Goal: Task Accomplishment & Management: Manage account settings

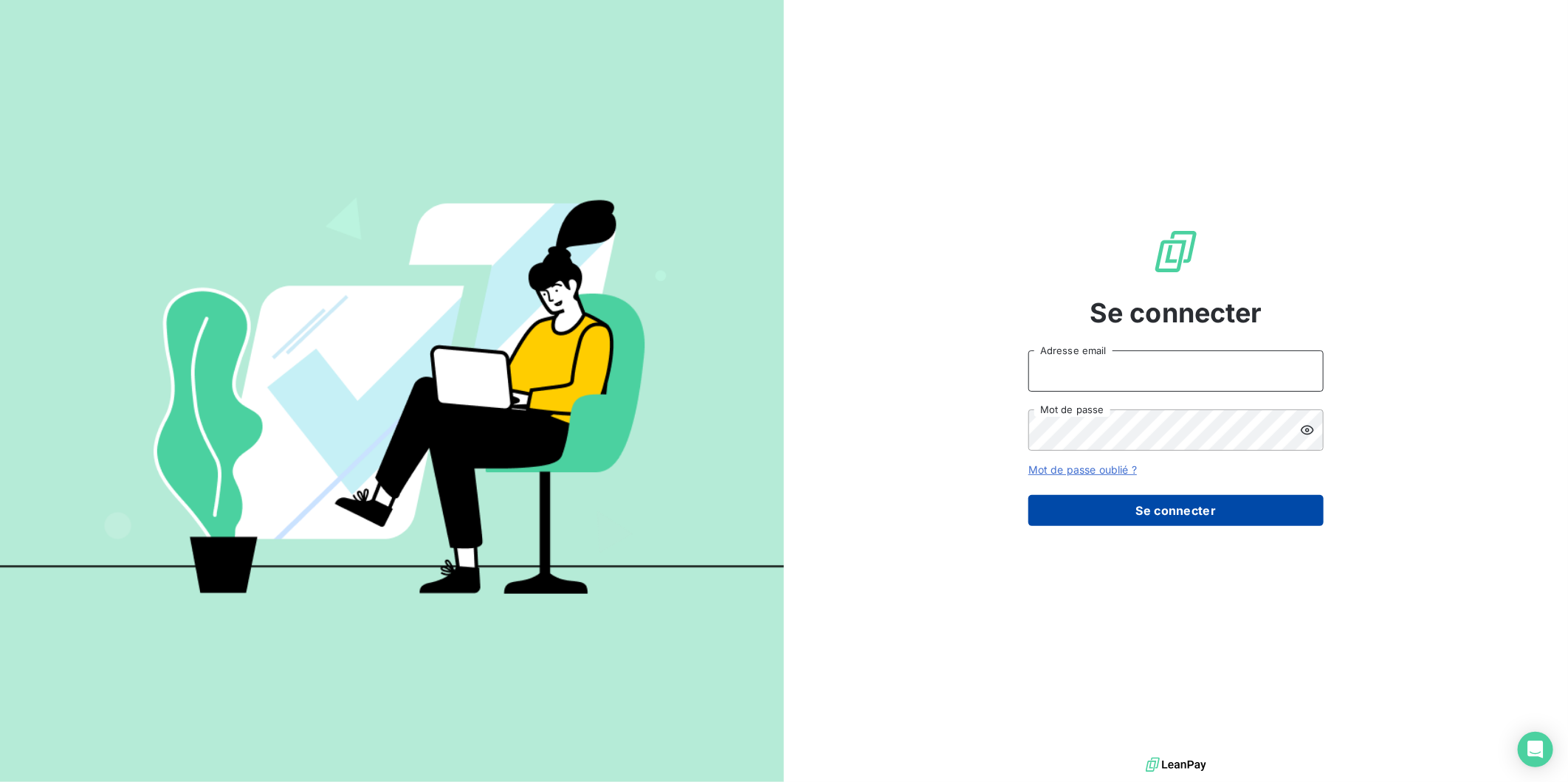
type input "[PERSON_NAME][EMAIL_ADDRESS][DOMAIN_NAME]"
click at [1174, 507] on button "Se connecter" at bounding box center [1175, 511] width 295 height 31
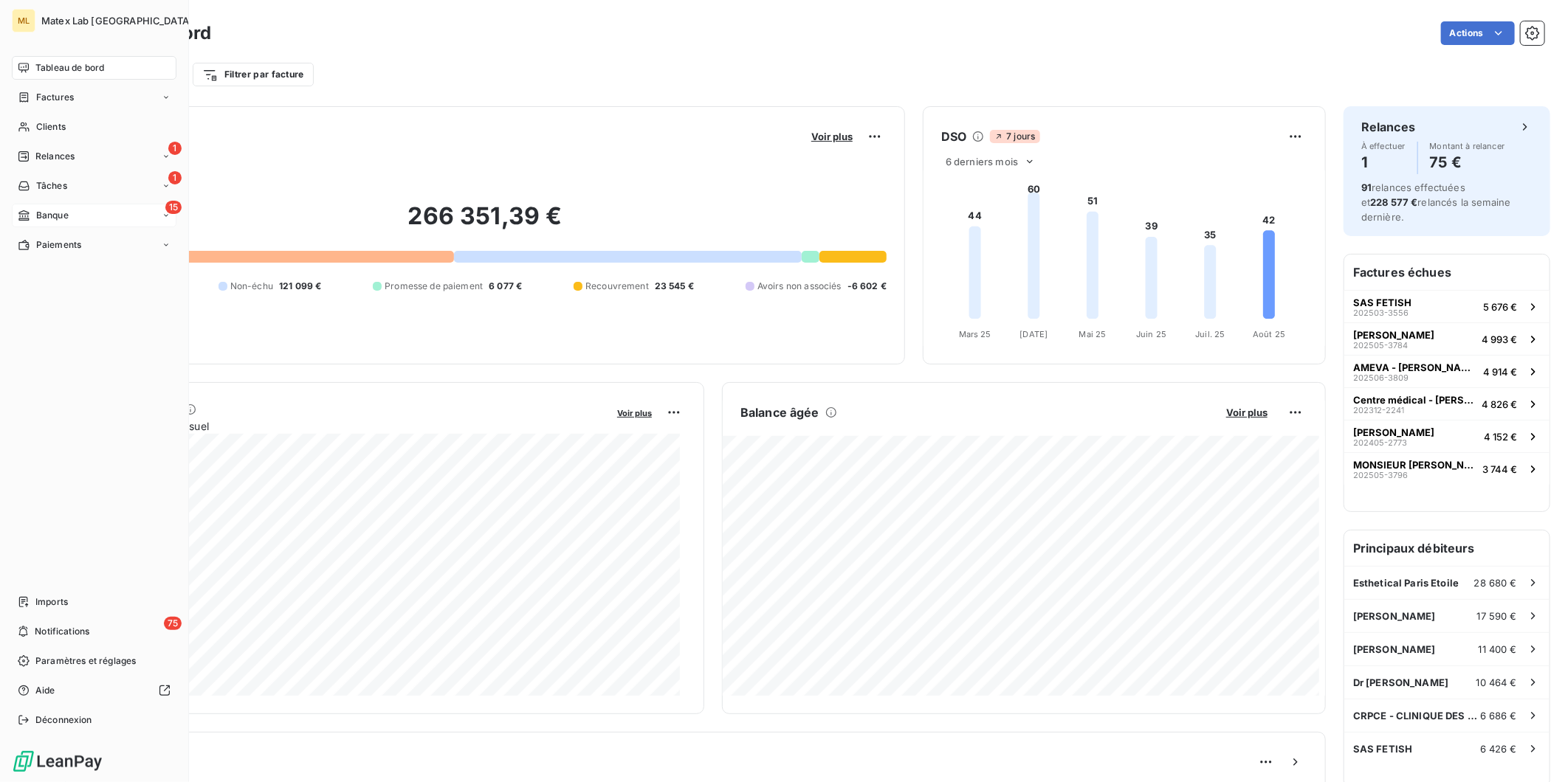
click at [62, 219] on span "Banque" at bounding box center [53, 215] width 32 height 13
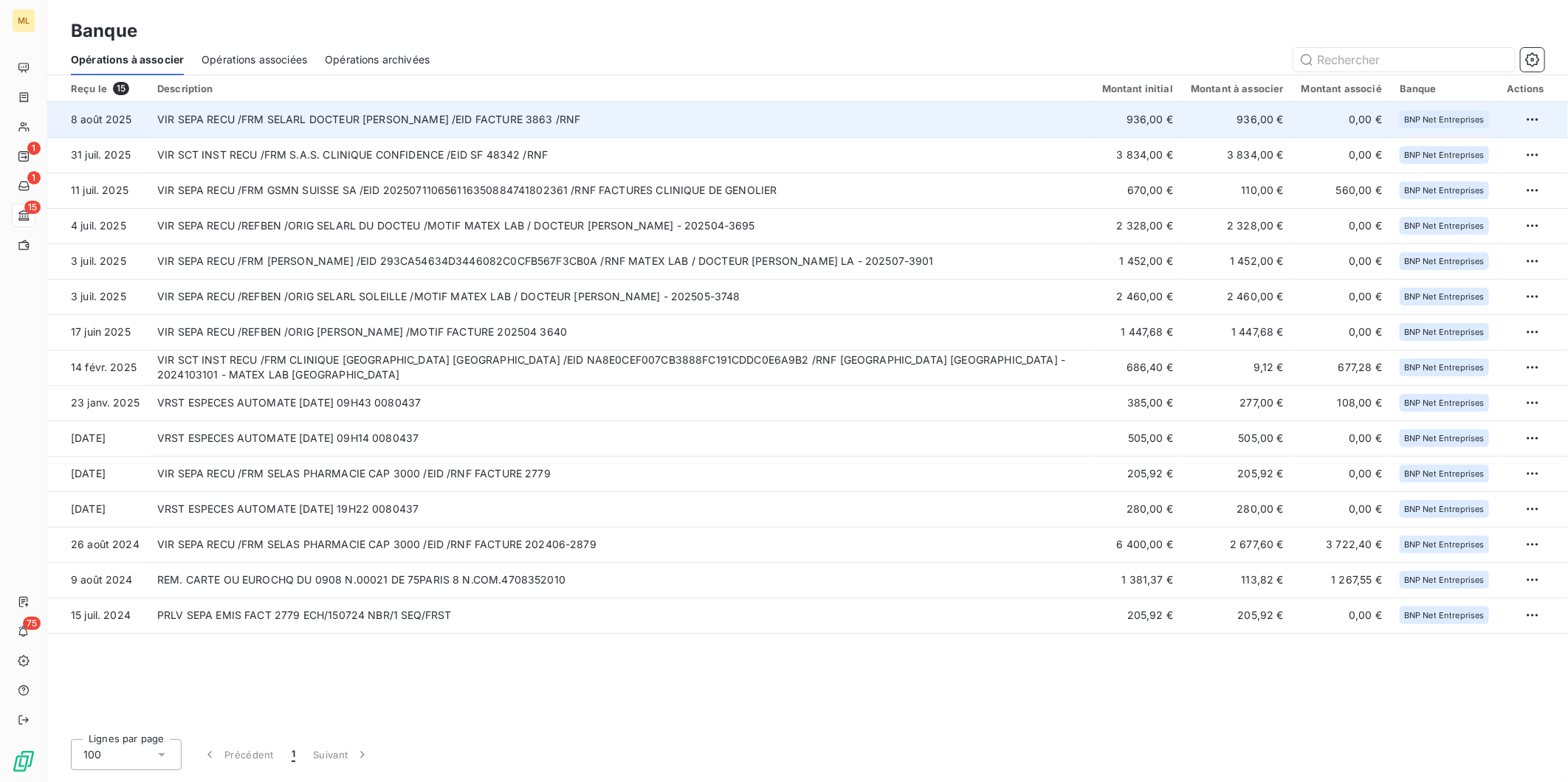
click at [615, 118] on td "VIR SEPA RECU /FRM SELARL DOCTEUR [PERSON_NAME] /EID FACTURE 3863 /RNF" at bounding box center [620, 120] width 945 height 36
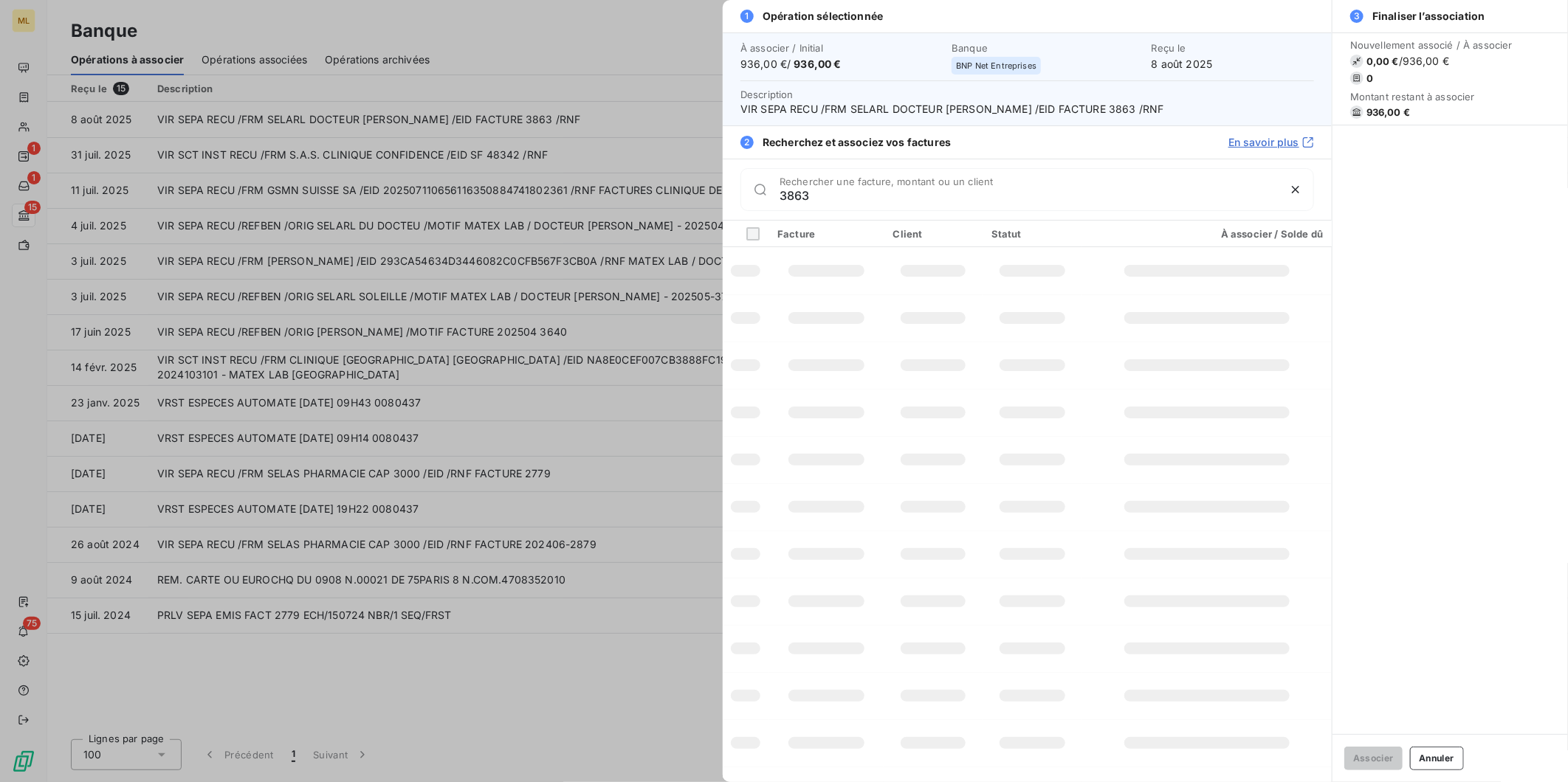
type input "3863"
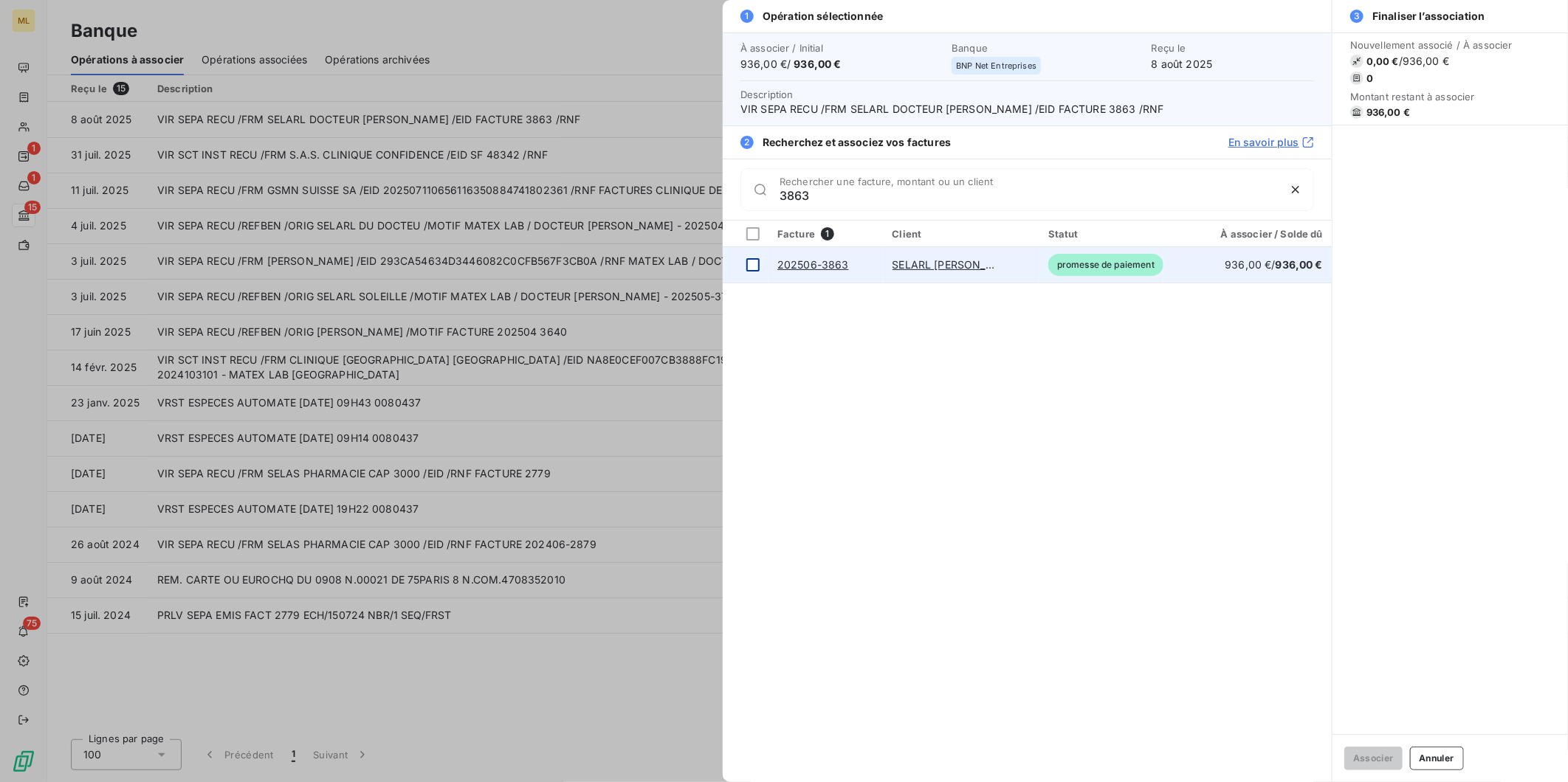
click at [749, 266] on div at bounding box center [753, 265] width 13 height 13
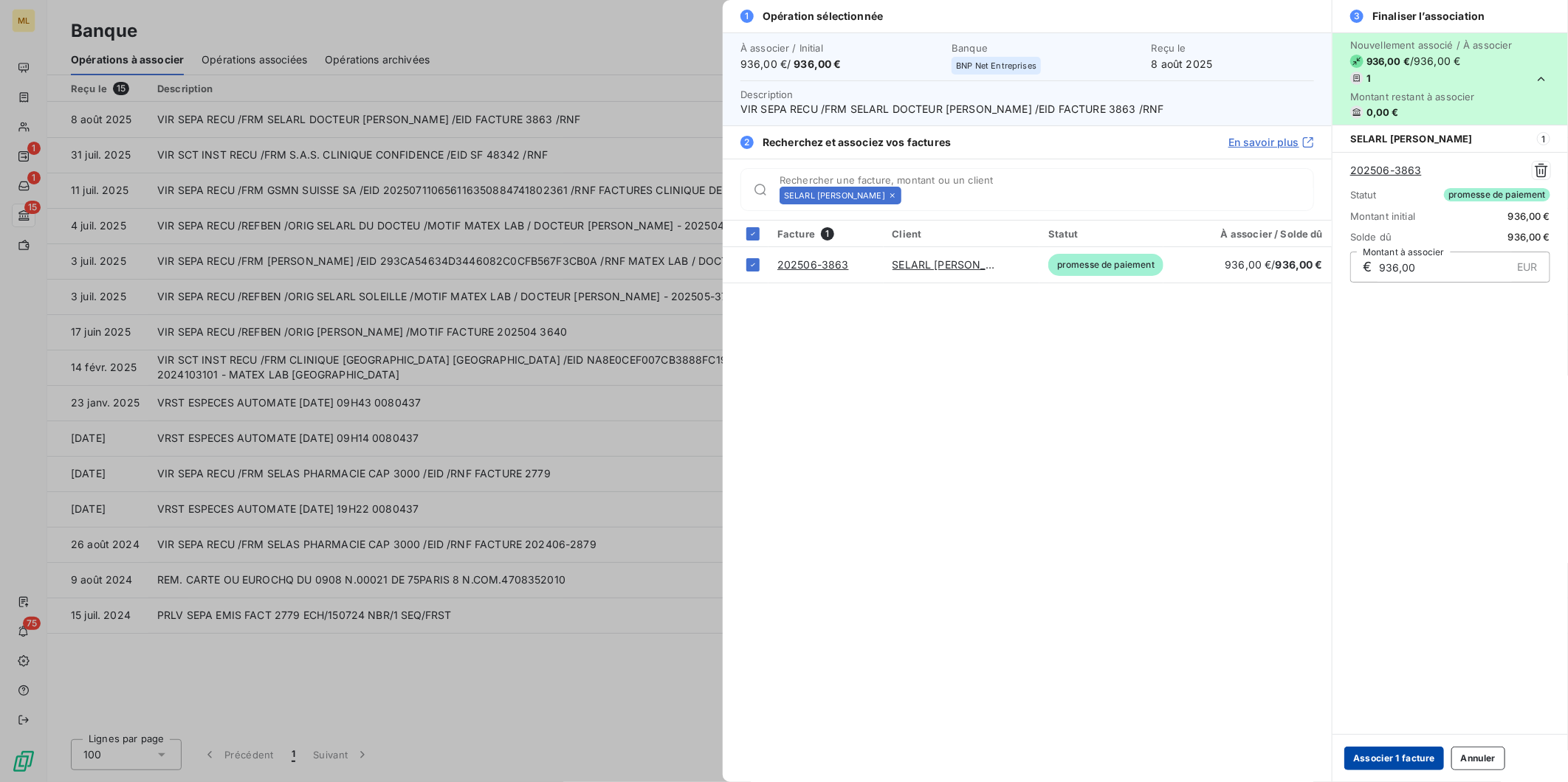
click at [1378, 757] on button "Associer 1 facture" at bounding box center [1393, 759] width 100 height 23
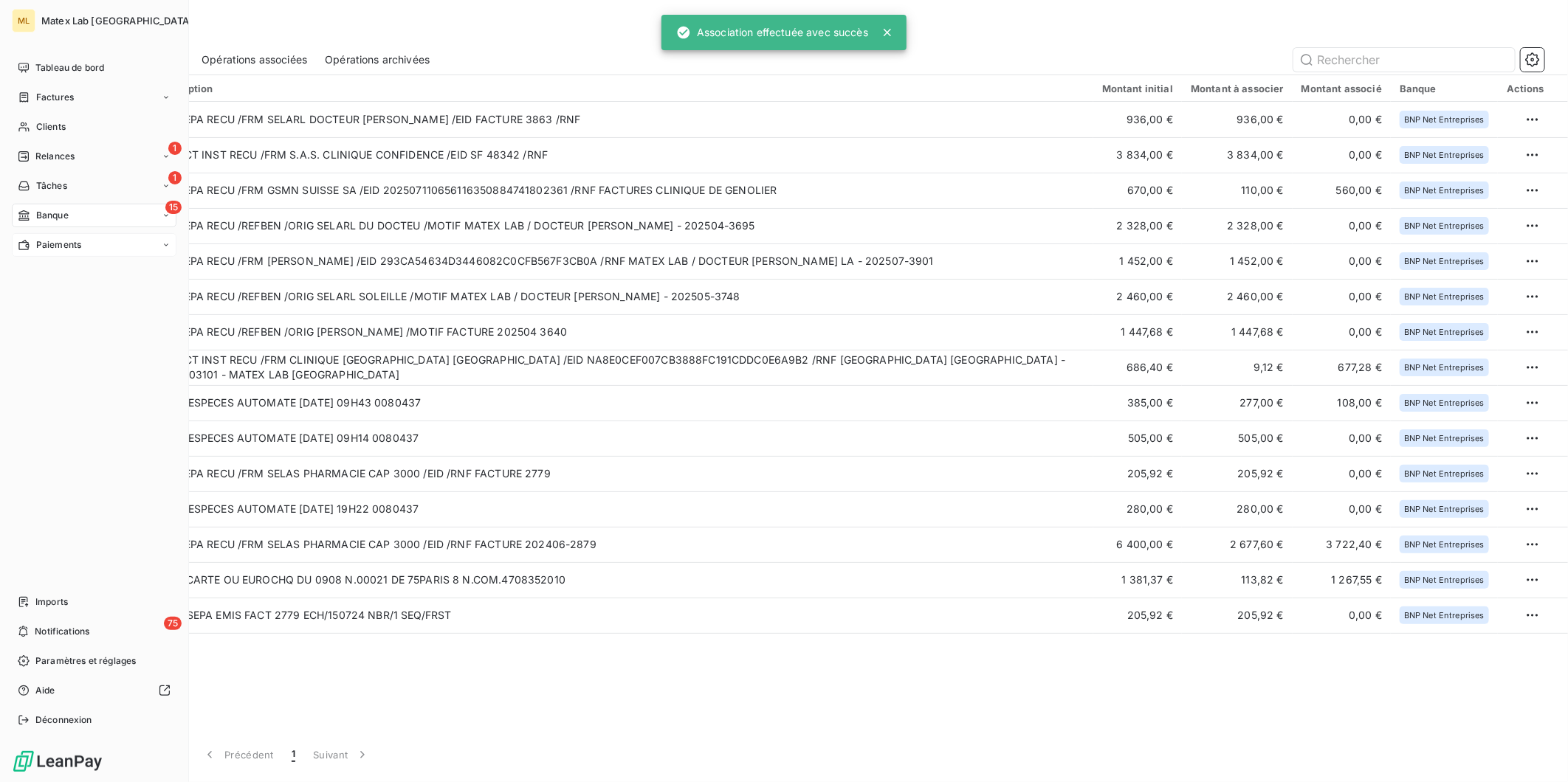
click at [57, 242] on span "Paiements" at bounding box center [59, 245] width 45 height 13
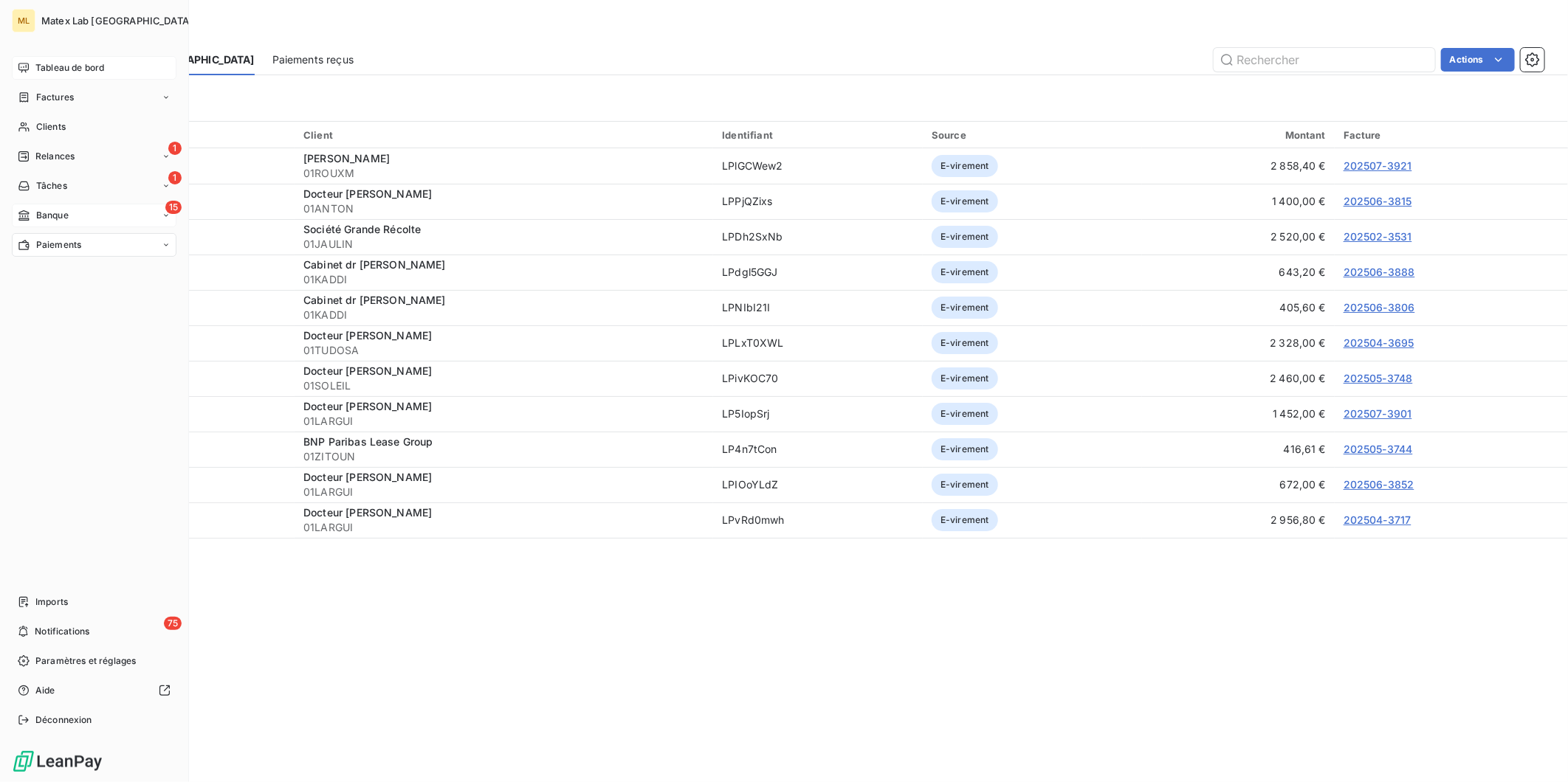
click at [68, 62] on span "Tableau de bord" at bounding box center [70, 68] width 69 height 13
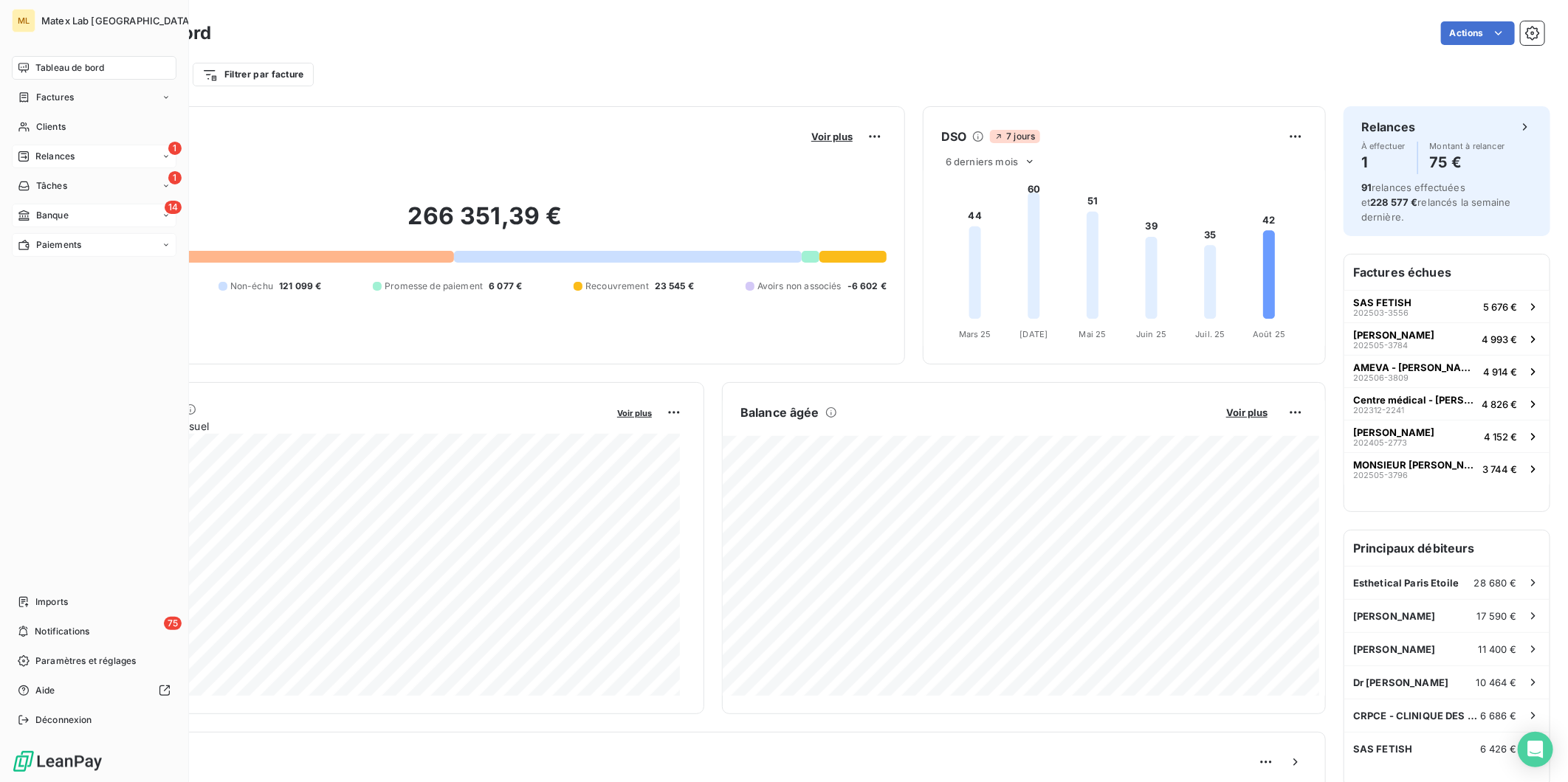
click at [99, 149] on div "1 Relances" at bounding box center [94, 156] width 164 height 23
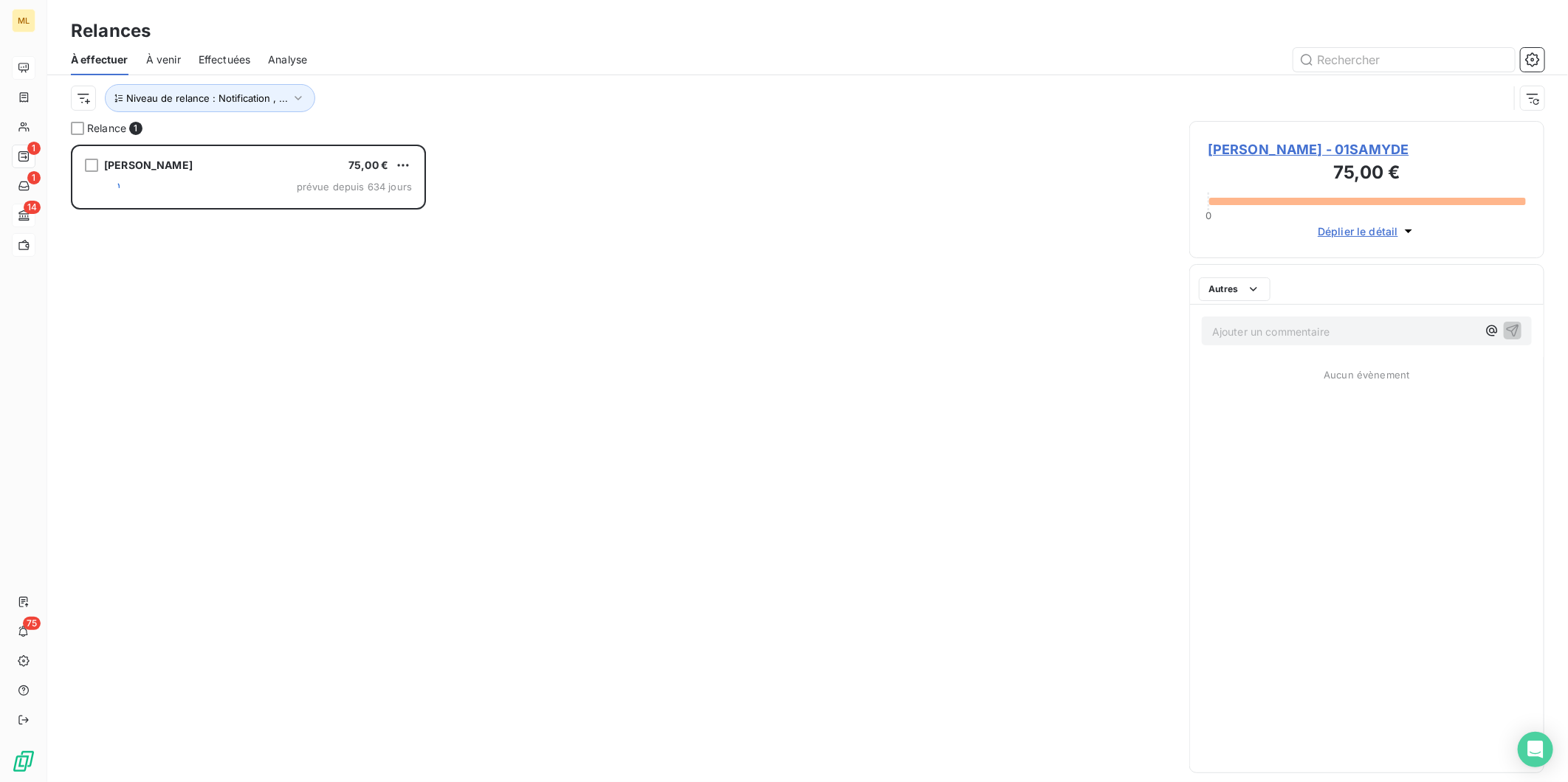
scroll to position [625, 342]
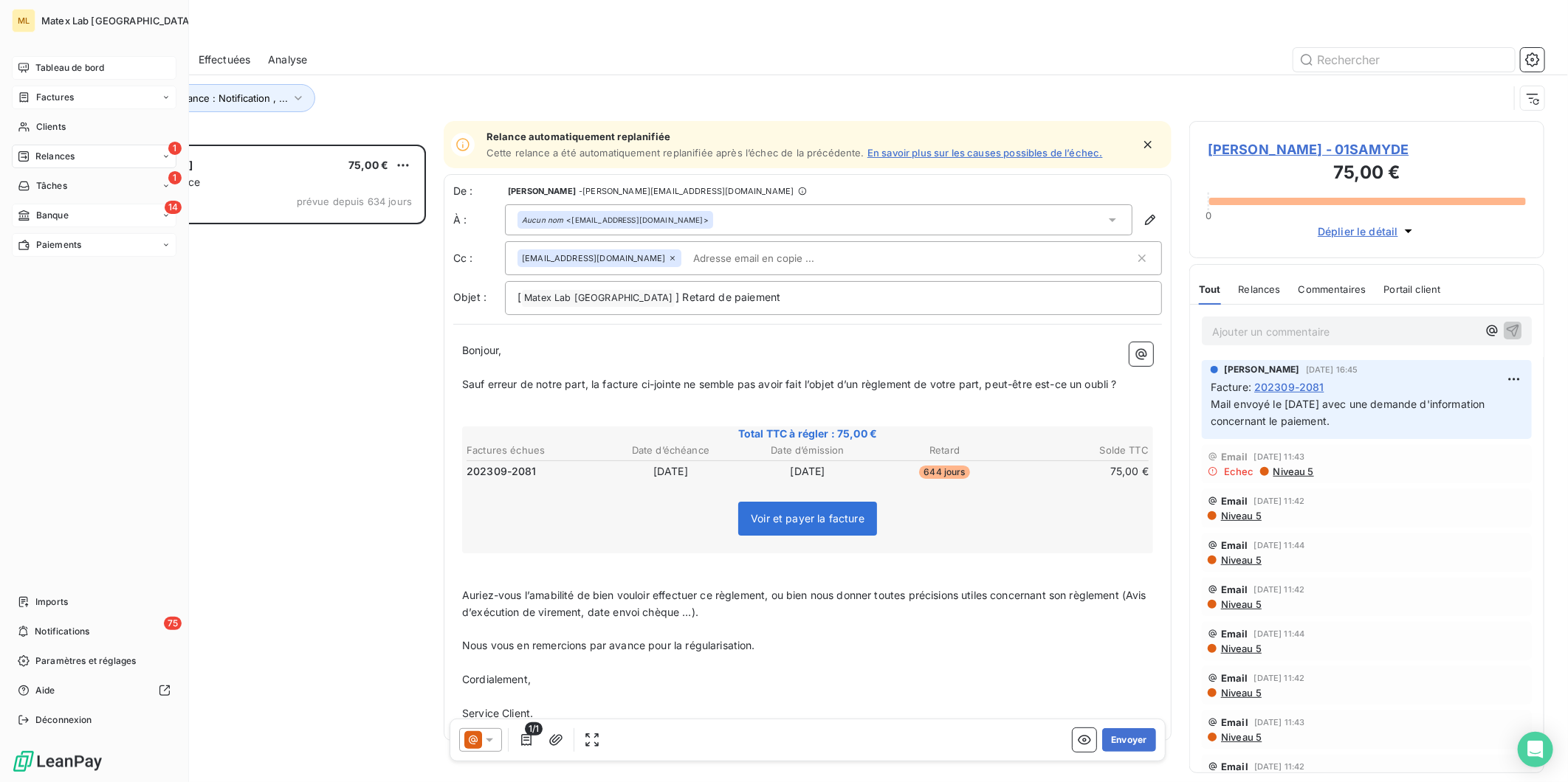
click at [46, 93] on span "Factures" at bounding box center [55, 97] width 38 height 13
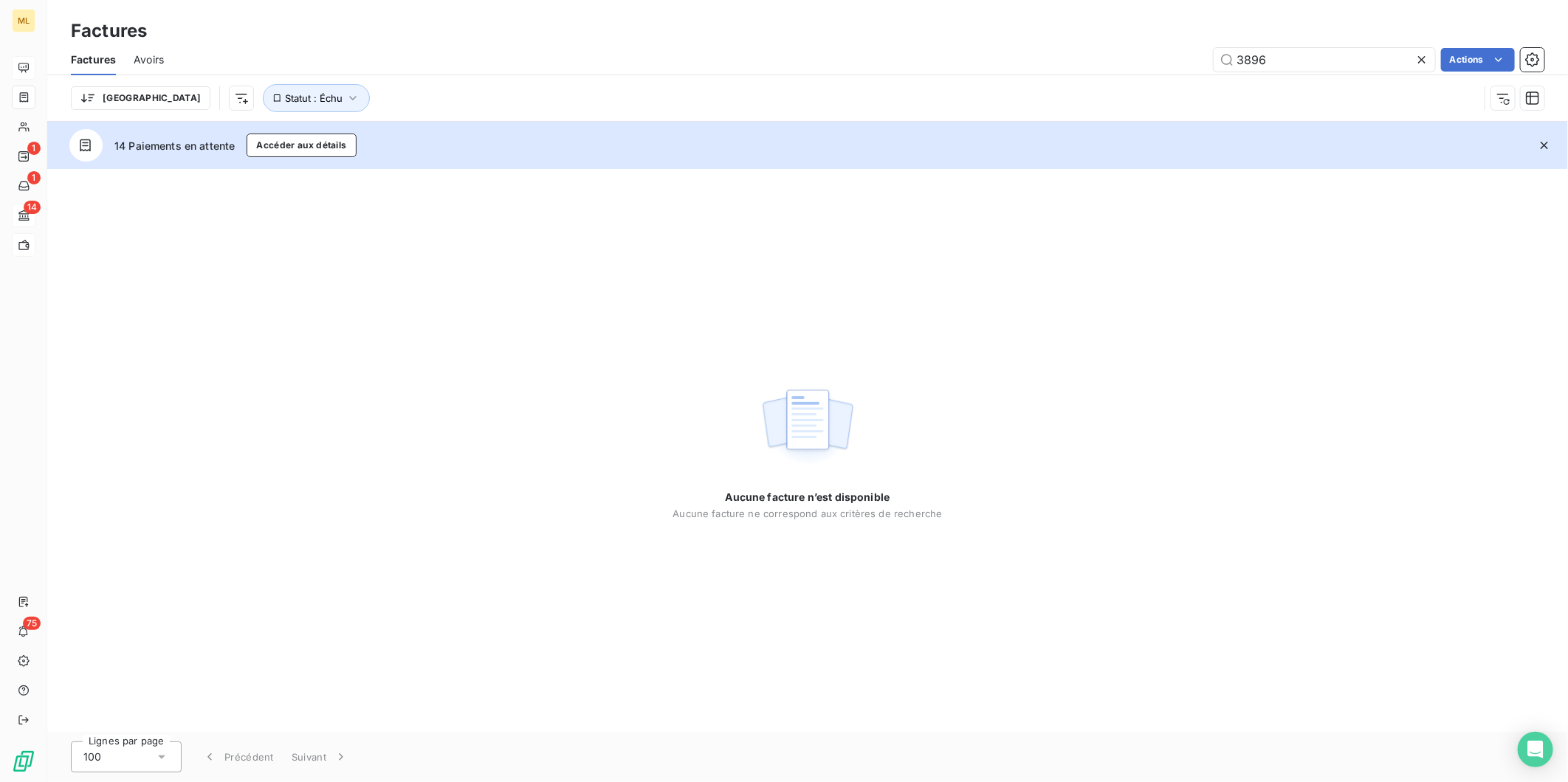
drag, startPoint x: 1309, startPoint y: 63, endPoint x: 1207, endPoint y: 65, distance: 102.0
click at [1207, 65] on div "3896 Actions" at bounding box center [862, 59] width 1362 height 23
drag, startPoint x: 1315, startPoint y: 53, endPoint x: 1302, endPoint y: 60, distance: 14.8
click at [1315, 53] on input "3896" at bounding box center [1324, 59] width 222 height 23
drag, startPoint x: 1319, startPoint y: 55, endPoint x: 1176, endPoint y: 63, distance: 143.2
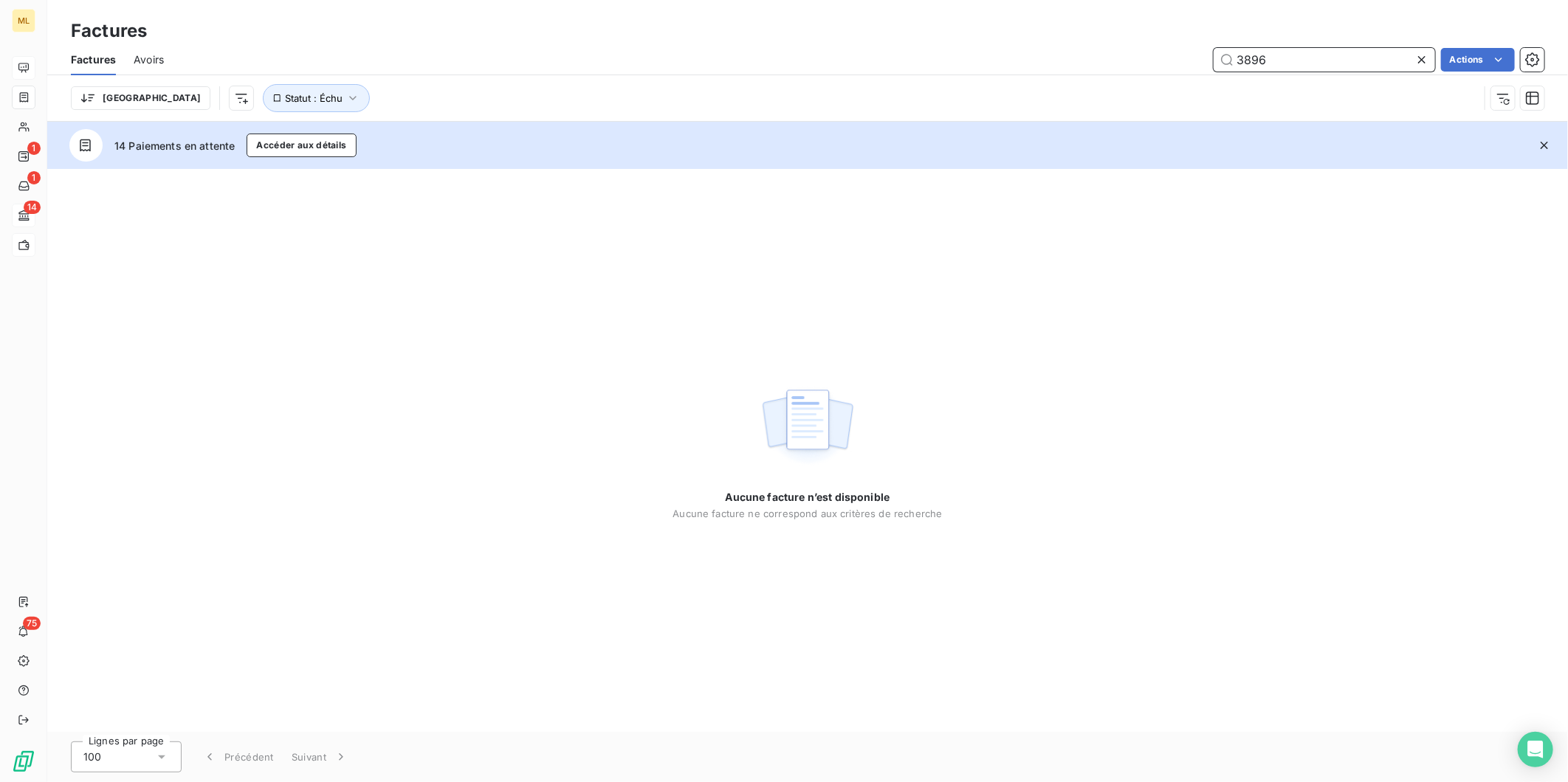
click at [1176, 64] on div "3896 Actions" at bounding box center [862, 59] width 1362 height 23
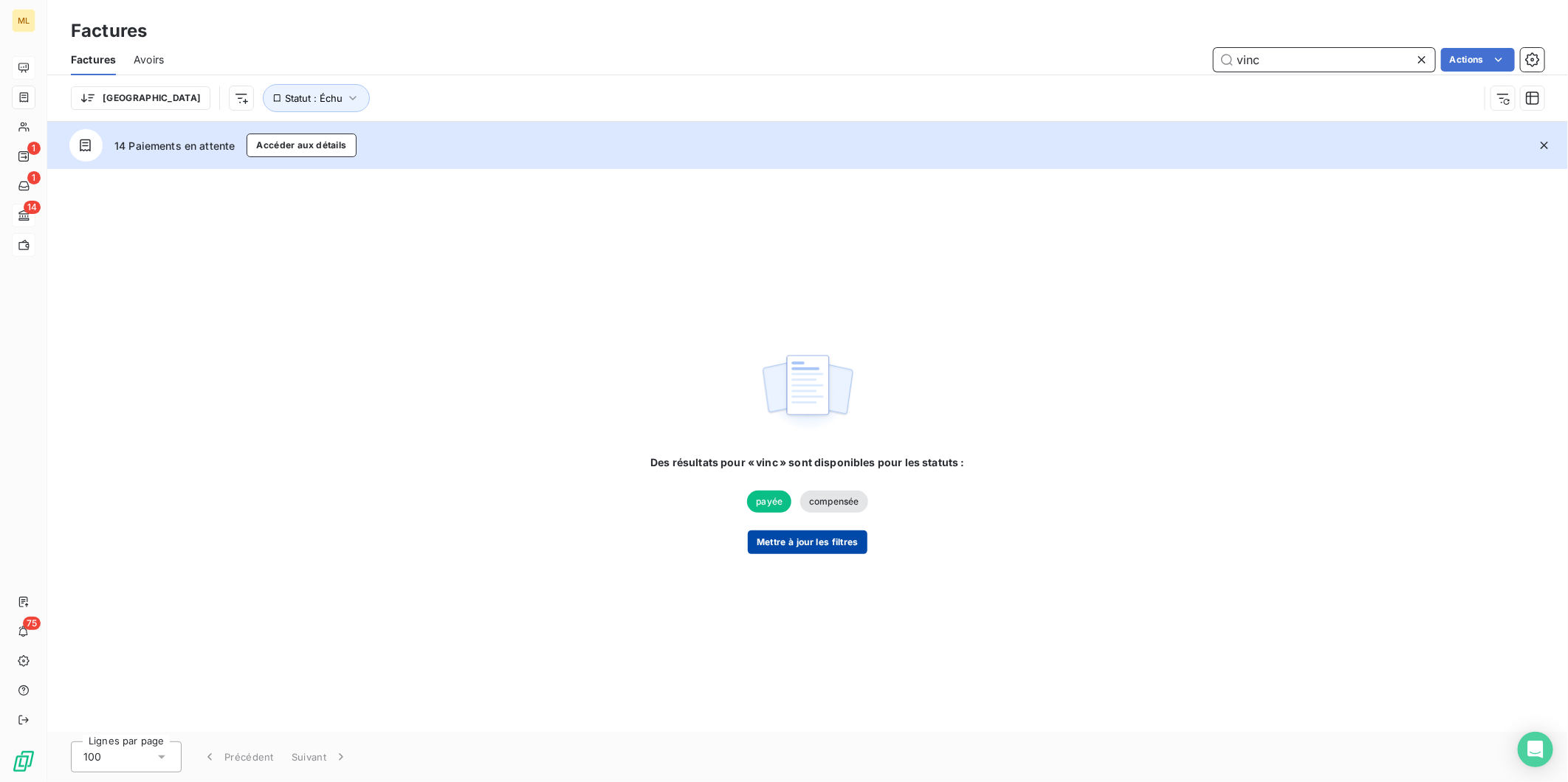
type input "vinc"
click at [810, 533] on button "Mettre à jour les filtres" at bounding box center [808, 542] width 120 height 23
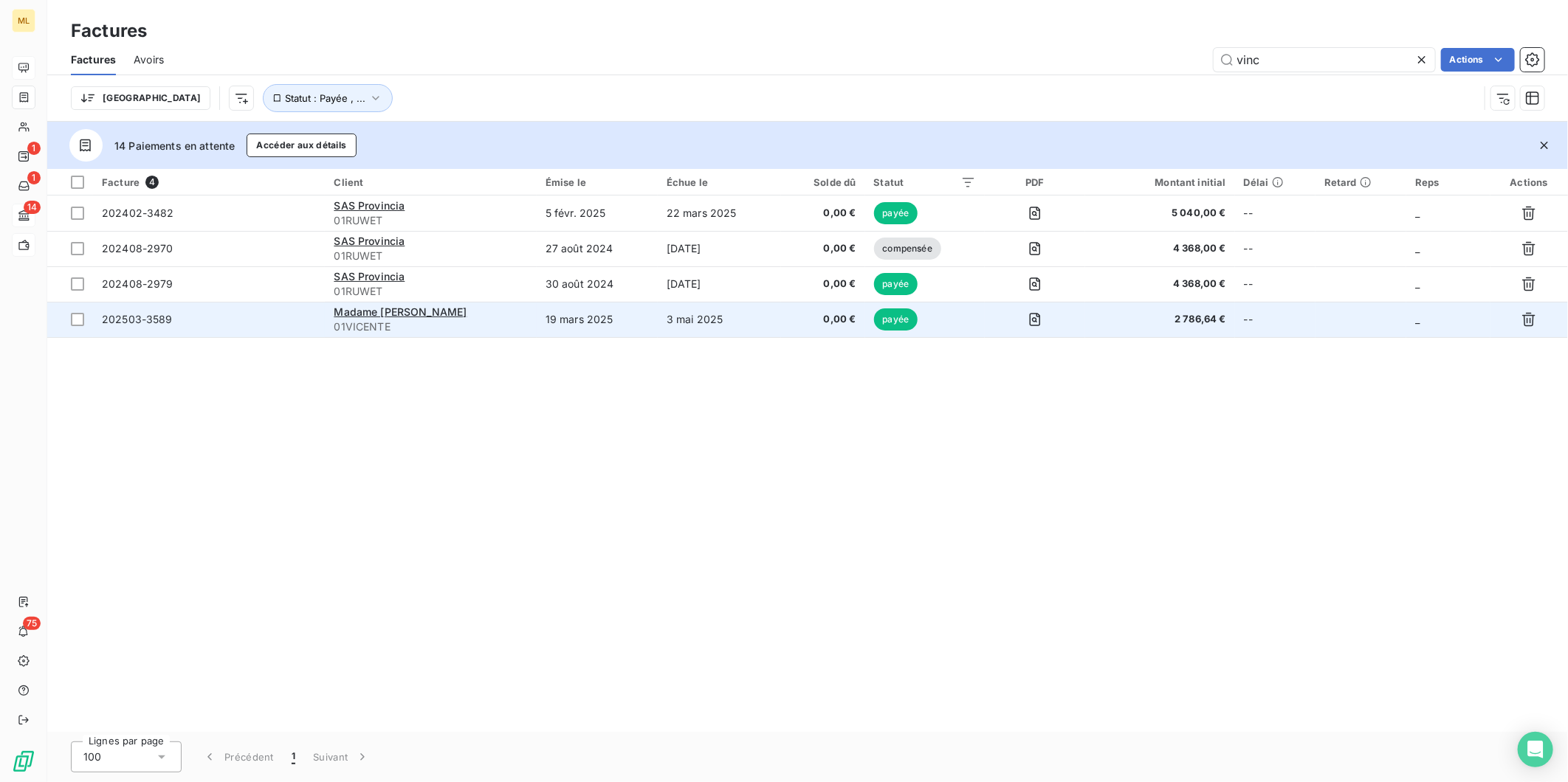
click at [769, 325] on td "3 mai 2025" at bounding box center [719, 320] width 123 height 36
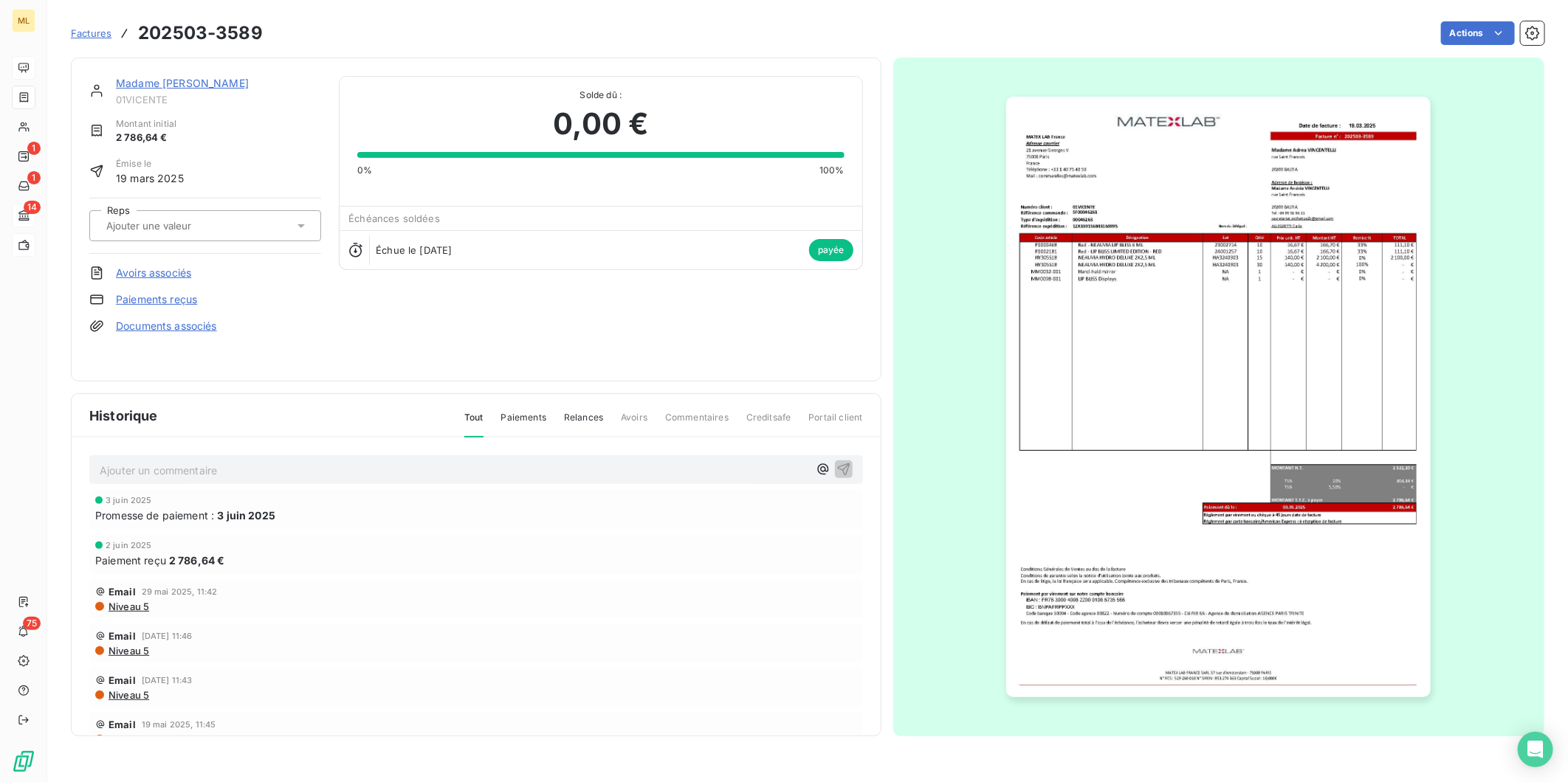
click at [210, 78] on link "Madame [PERSON_NAME]" at bounding box center [182, 83] width 133 height 13
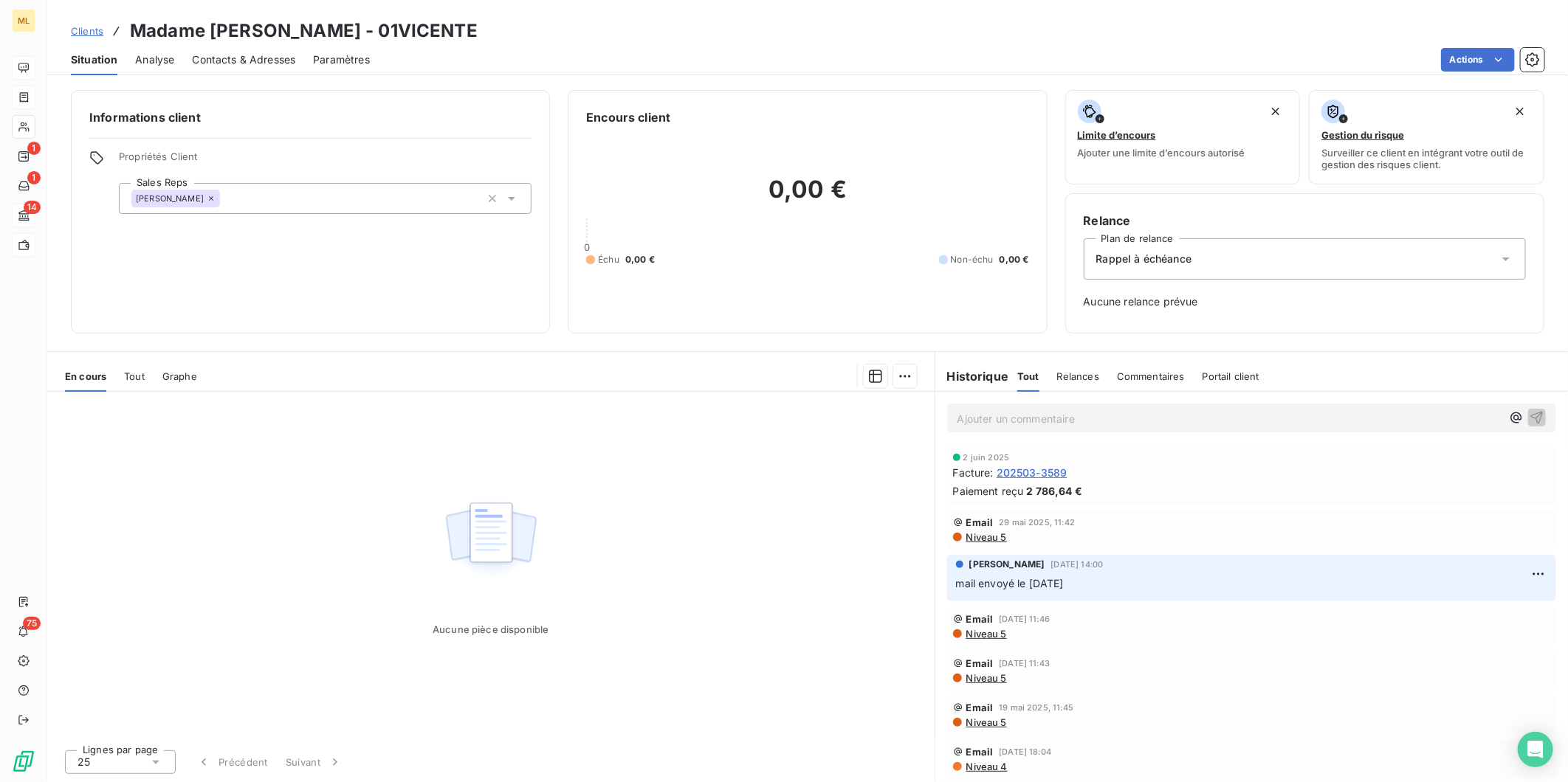
click at [124, 376] on span "Tout" at bounding box center [134, 376] width 21 height 12
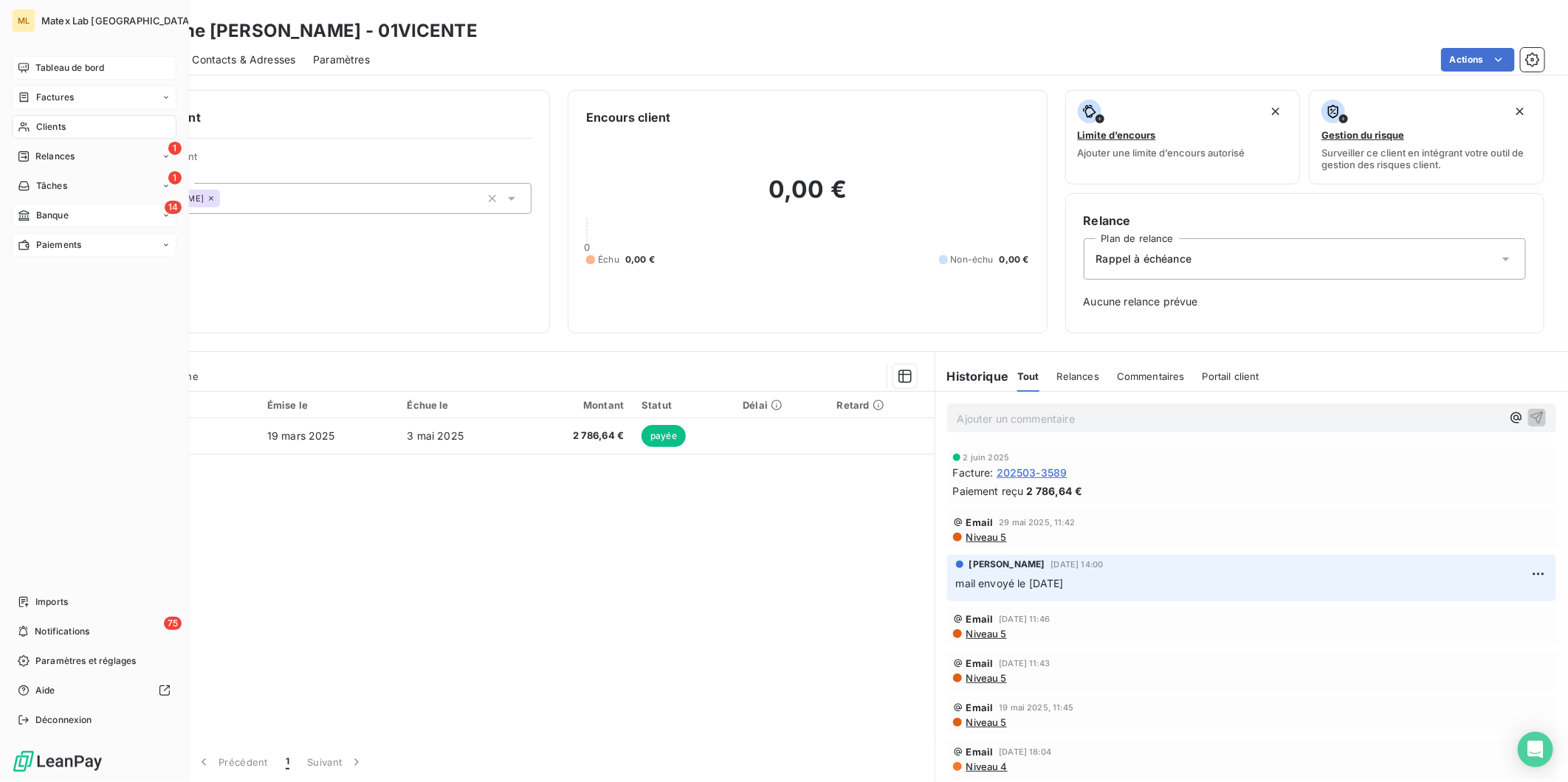
click at [54, 96] on span "Factures" at bounding box center [55, 97] width 38 height 13
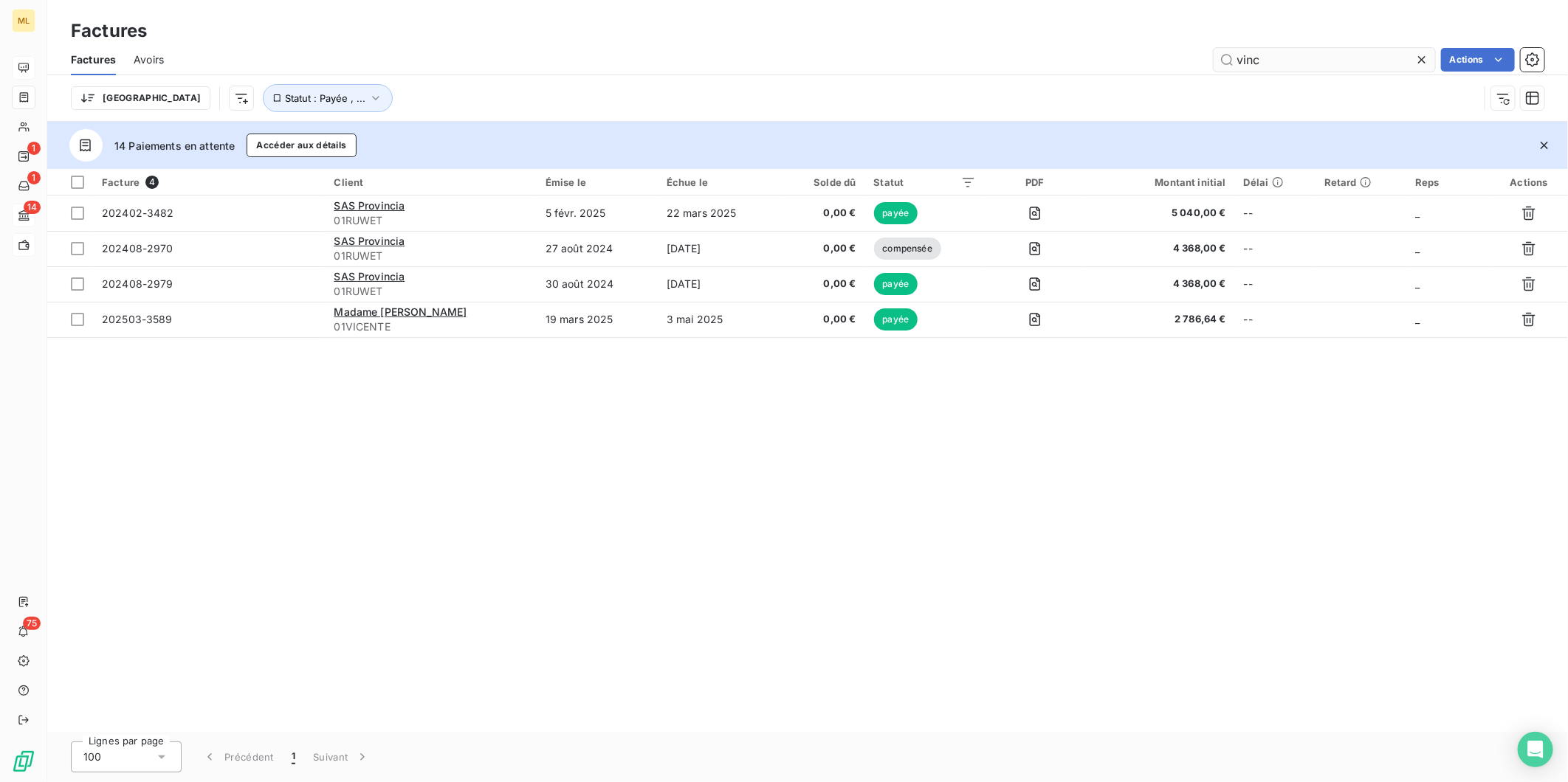
drag, startPoint x: 1331, startPoint y: 57, endPoint x: 1226, endPoint y: 62, distance: 105.1
click at [1226, 62] on input "vinc" at bounding box center [1324, 59] width 222 height 23
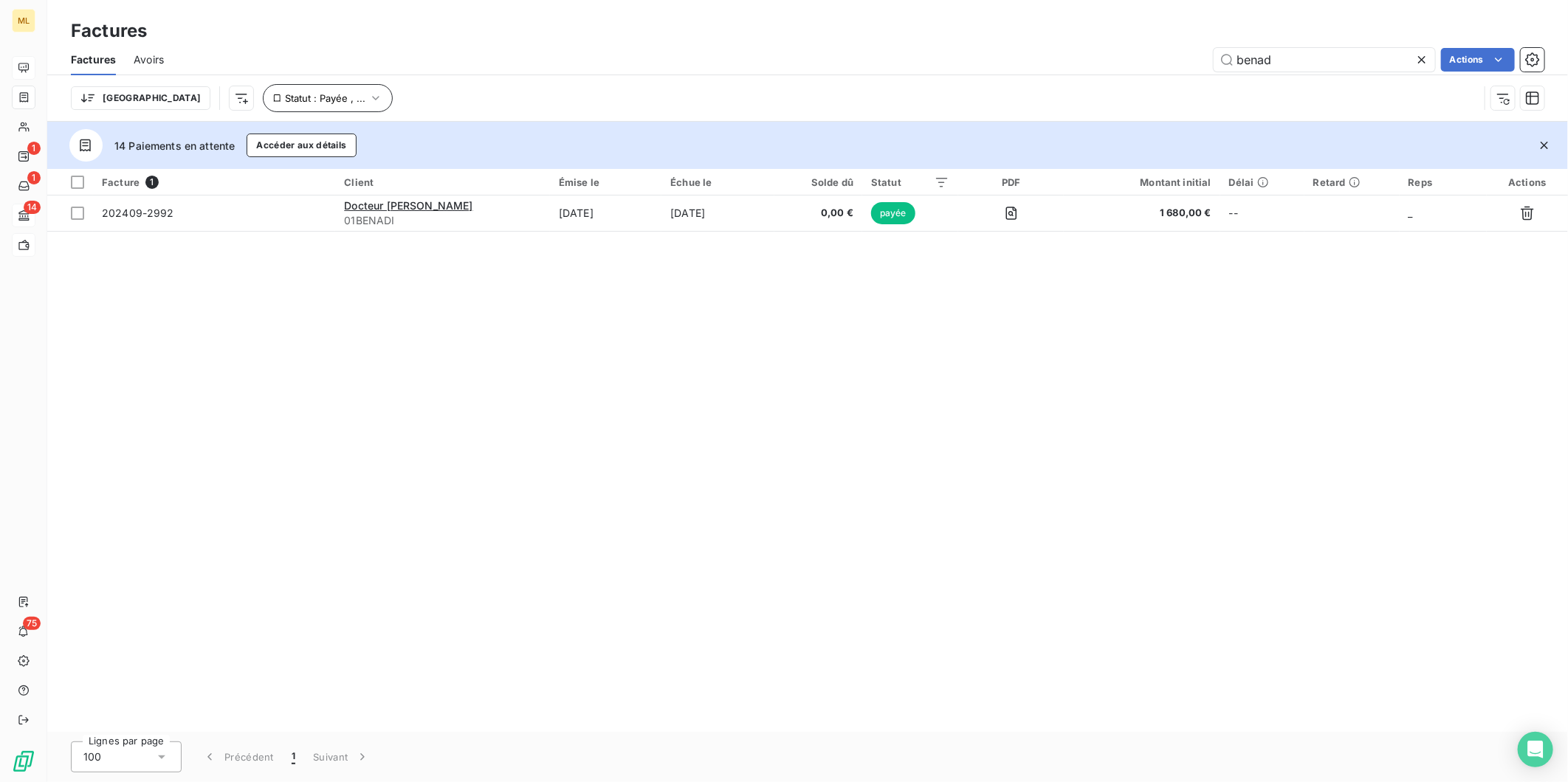
type input "benad"
click at [368, 94] on icon "button" at bounding box center [376, 98] width 15 height 15
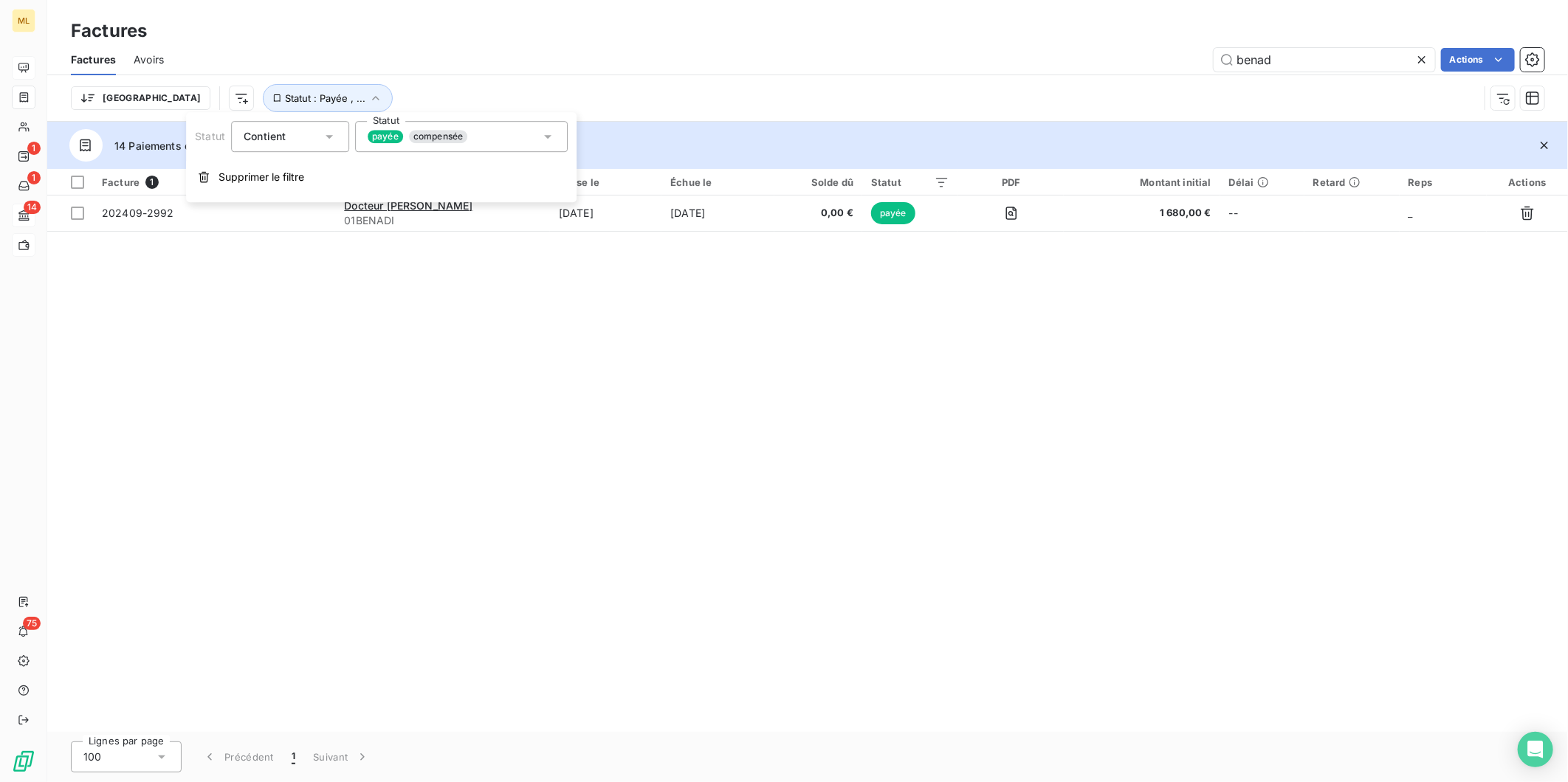
click at [391, 130] on span "payée" at bounding box center [385, 136] width 36 height 13
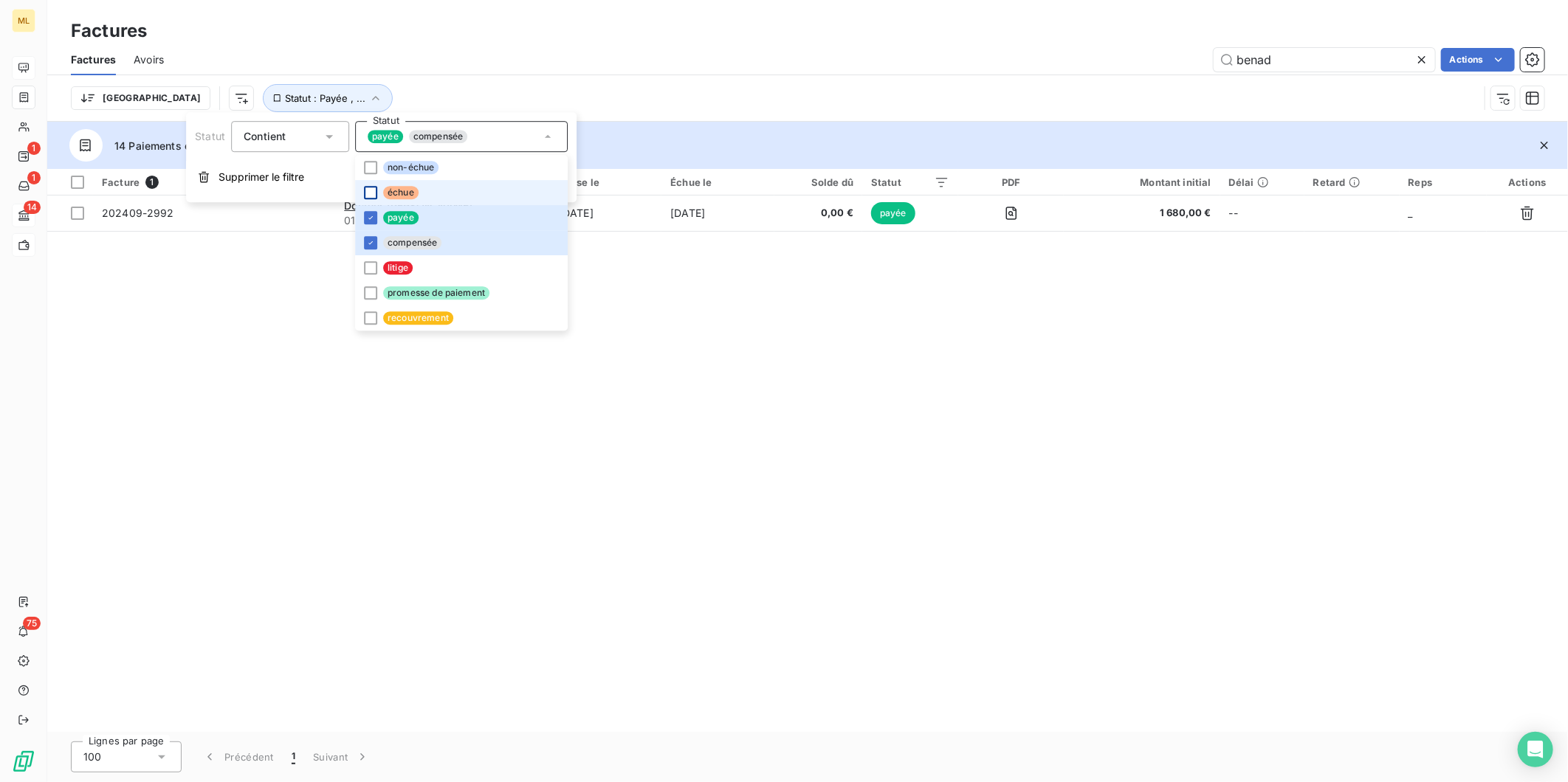
click at [371, 193] on div at bounding box center [371, 193] width 13 height 13
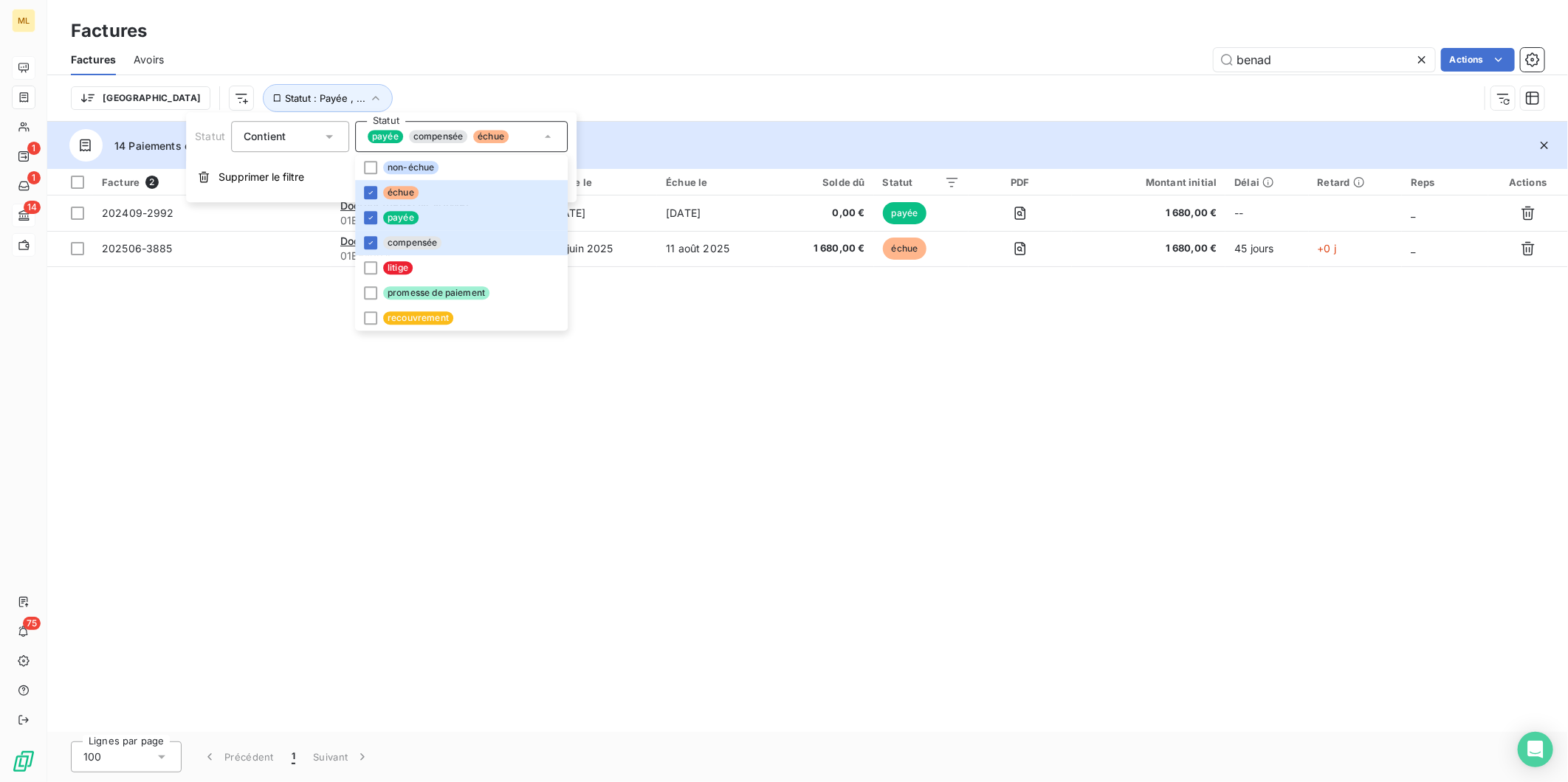
click at [817, 373] on div "Facture 2 Client Émise le Échue le Solde dû Statut PDF Montant initial Délai Re…" at bounding box center [807, 451] width 1520 height 563
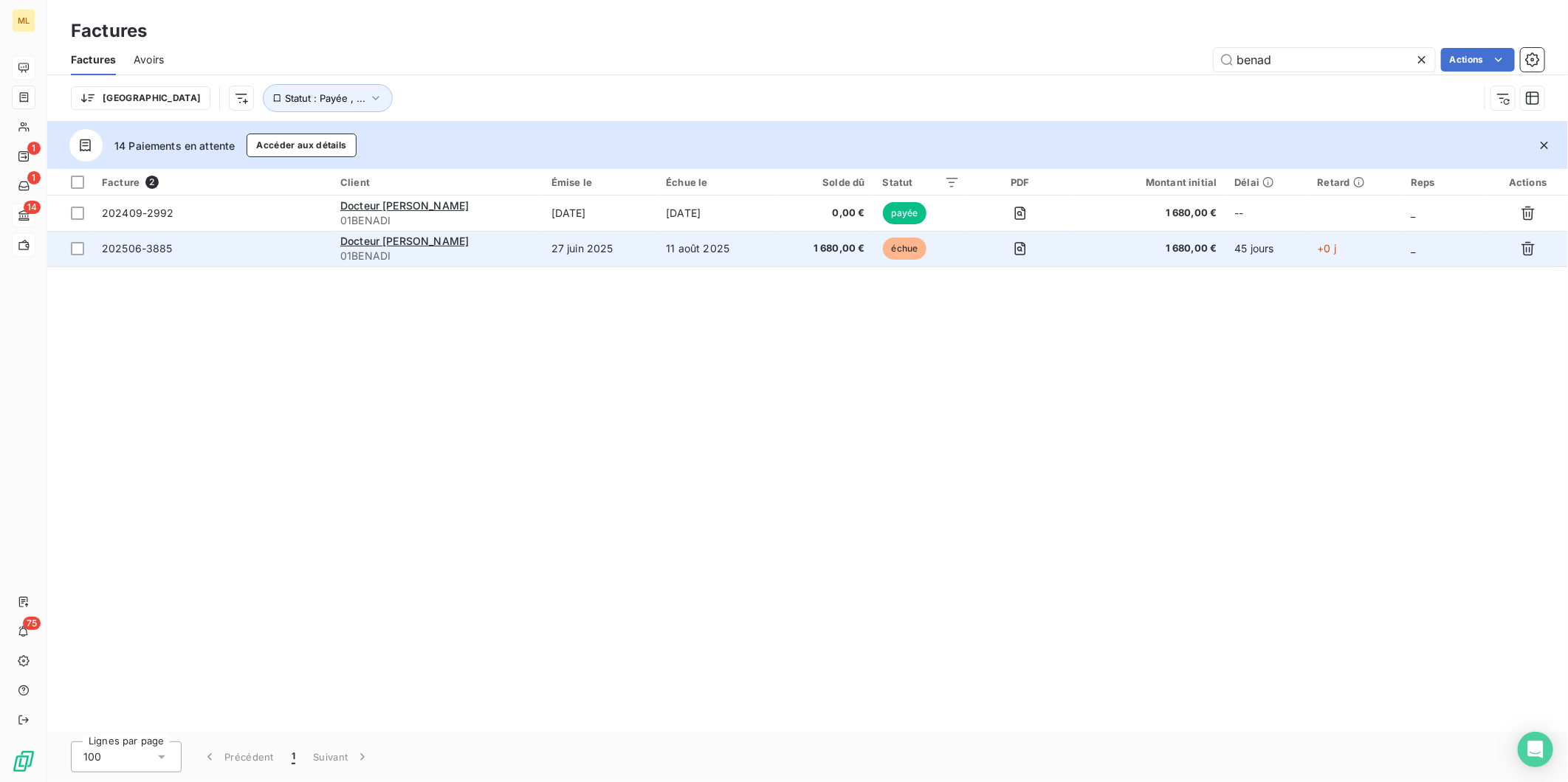
click at [793, 249] on span "1 680,00 €" at bounding box center [823, 249] width 82 height 15
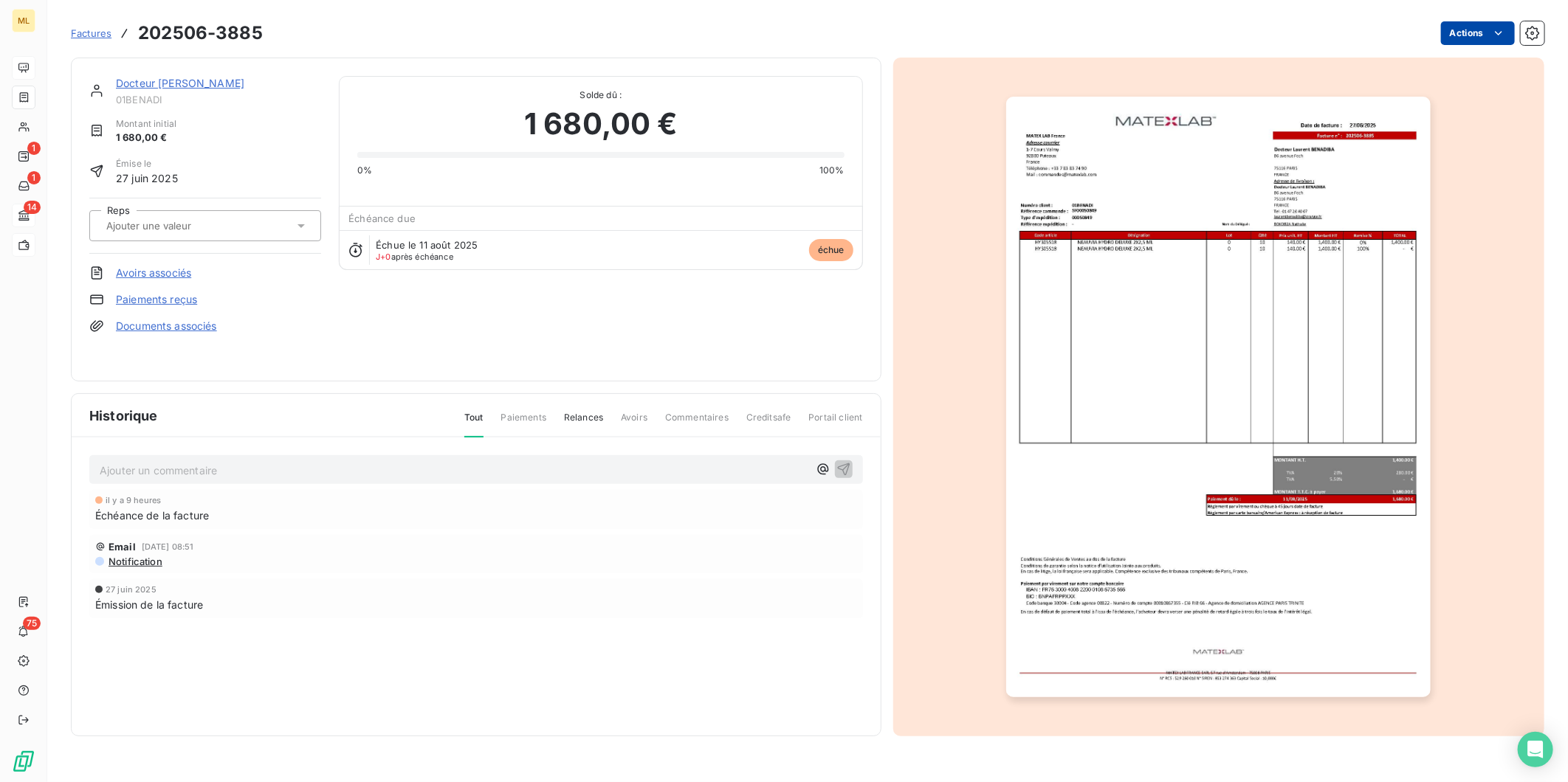
click at [1510, 30] on html "ML 1 1 14 75 Factures 202506-3885 Actions Docteur [PERSON_NAME] 01BENADI Montan…" at bounding box center [784, 391] width 1568 height 782
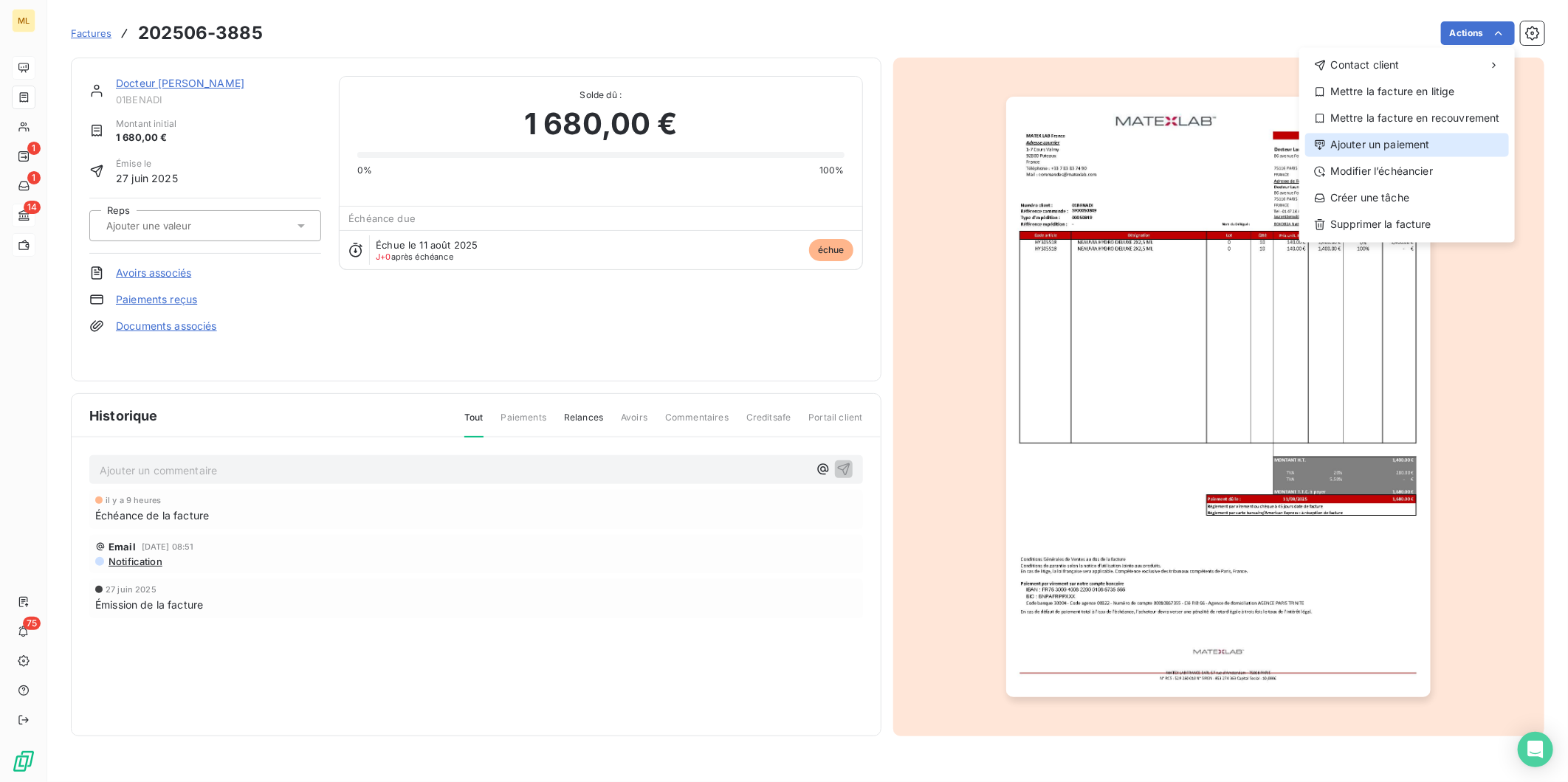
click at [1414, 142] on div "Ajouter un paiement" at bounding box center [1407, 144] width 204 height 23
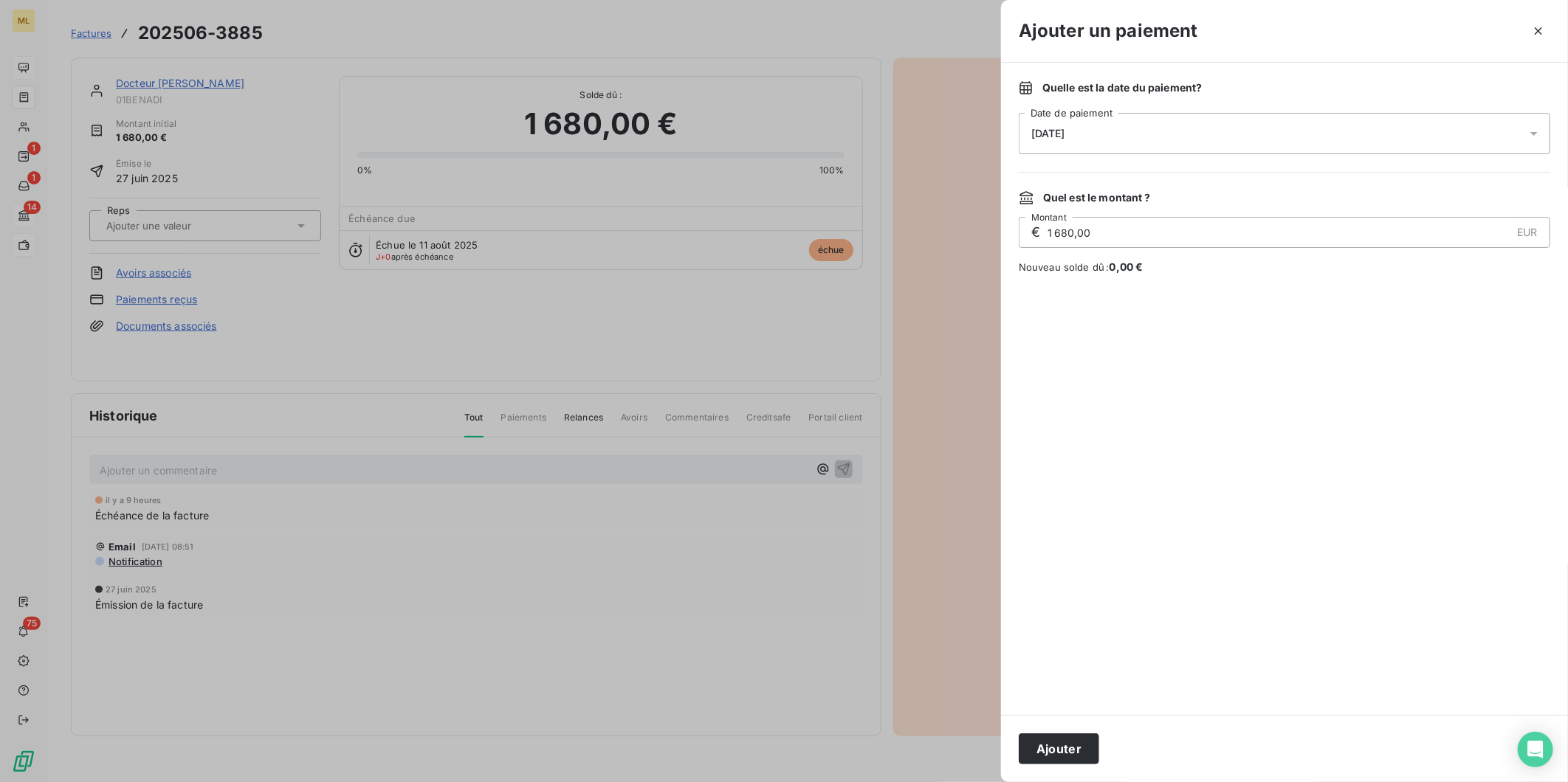
click at [1165, 136] on div "[DATE]" at bounding box center [1284, 134] width 531 height 41
click at [1097, 314] on button "12" at bounding box center [1090, 315] width 29 height 29
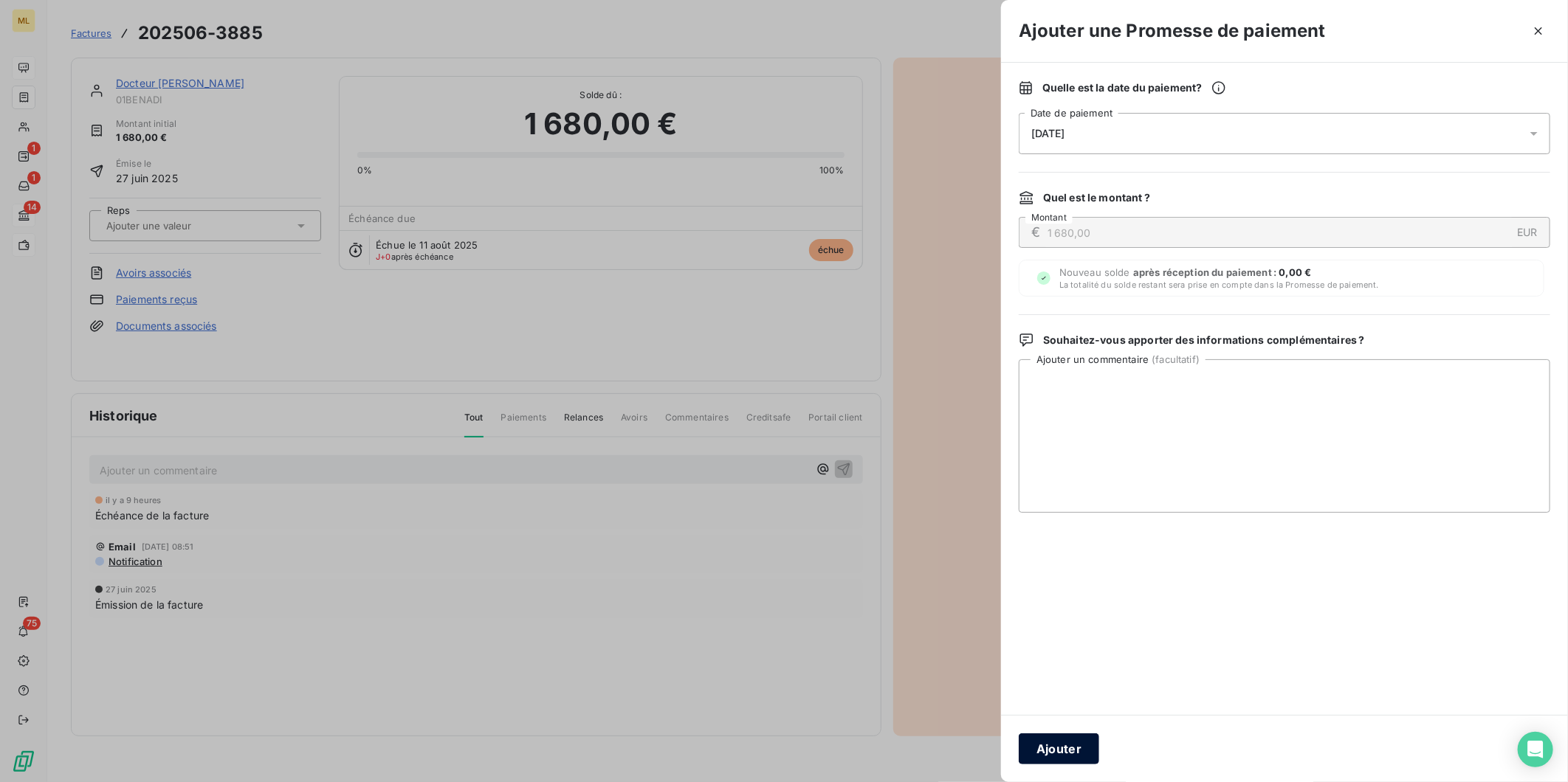
click at [1072, 743] on button "Ajouter" at bounding box center [1058, 749] width 80 height 31
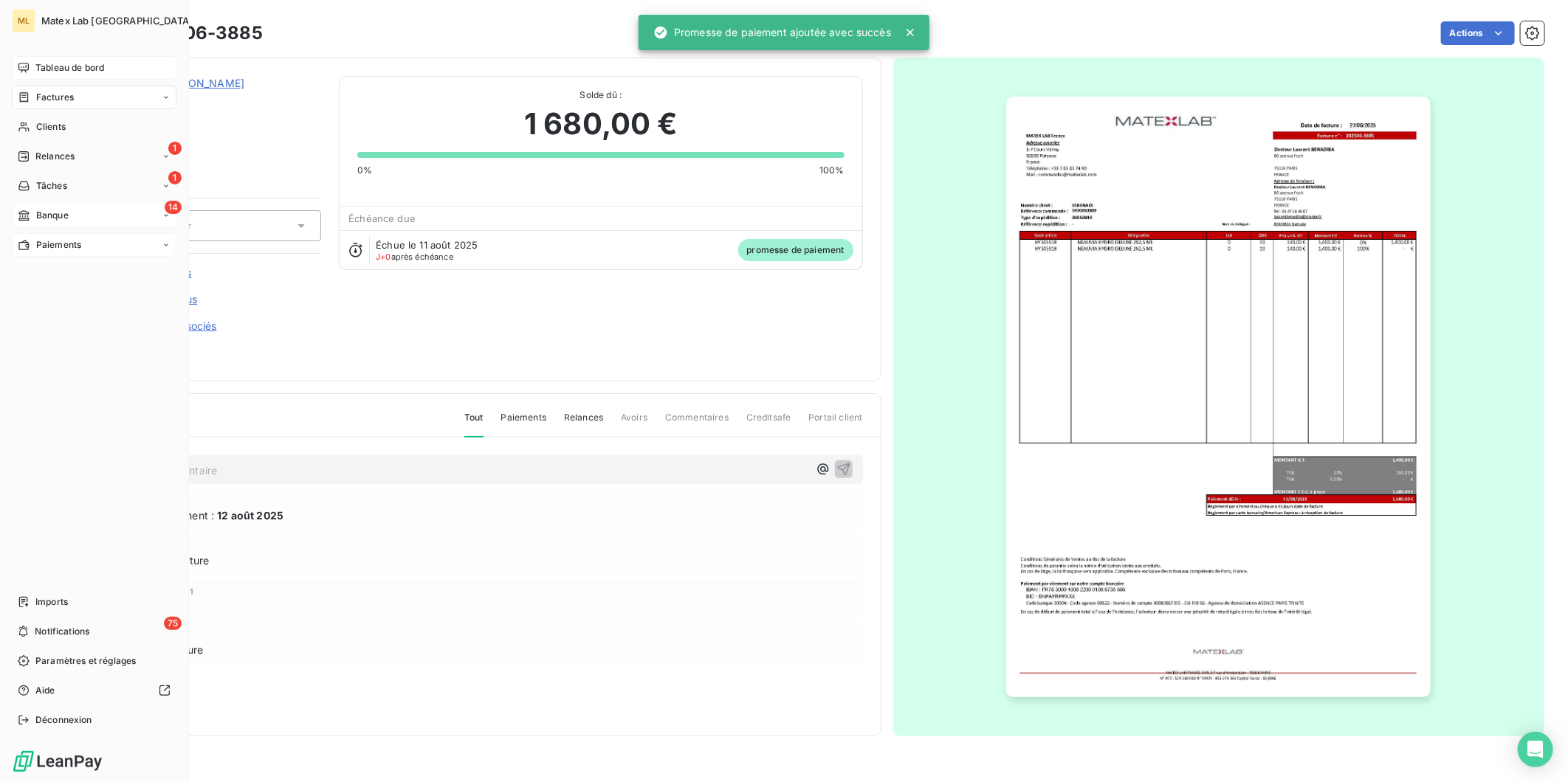
click at [65, 87] on div "Factures" at bounding box center [94, 97] width 164 height 23
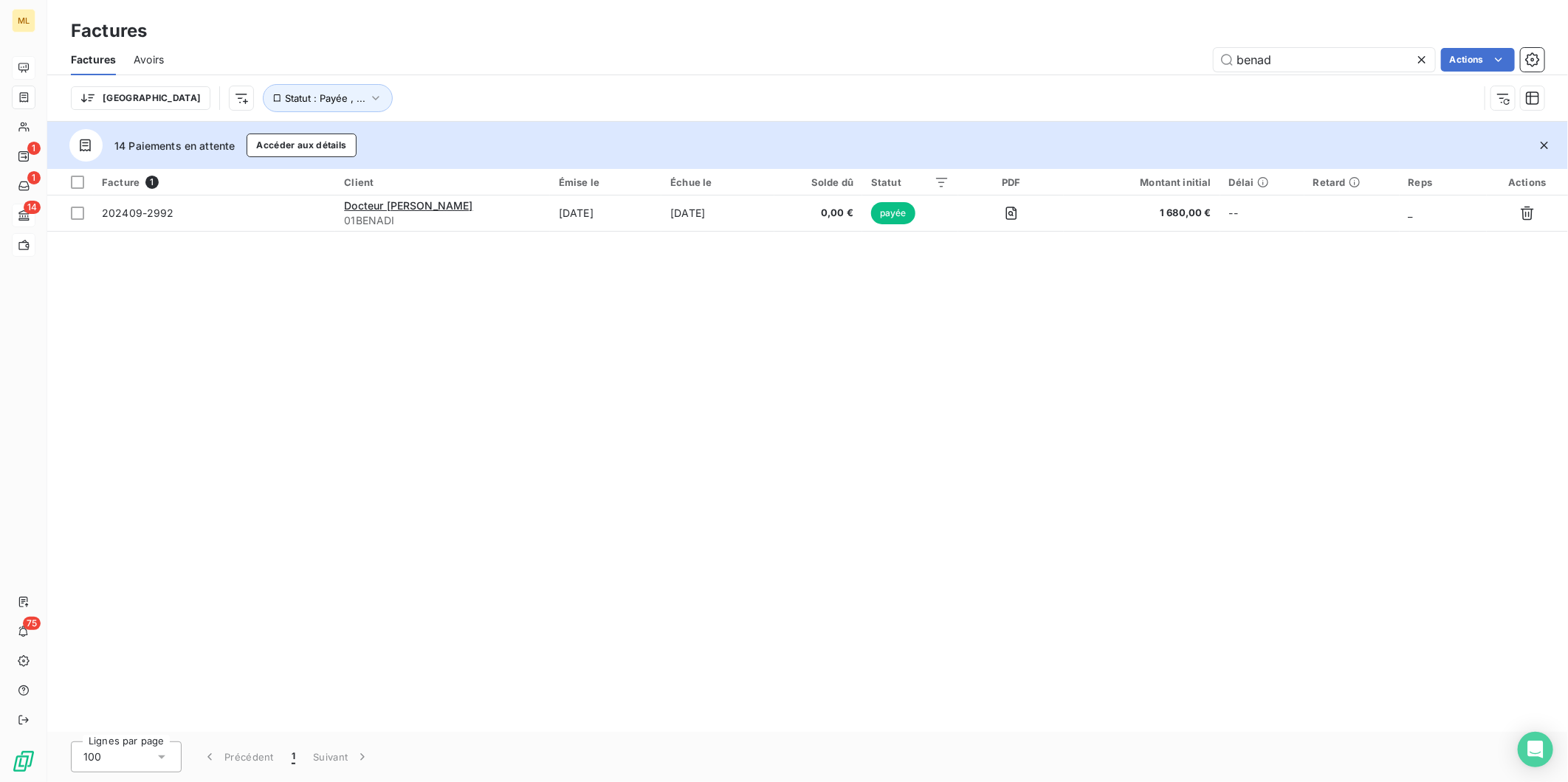
drag, startPoint x: 1295, startPoint y: 54, endPoint x: 1164, endPoint y: 56, distance: 131.0
click at [1164, 56] on div "benad Actions" at bounding box center [862, 59] width 1362 height 23
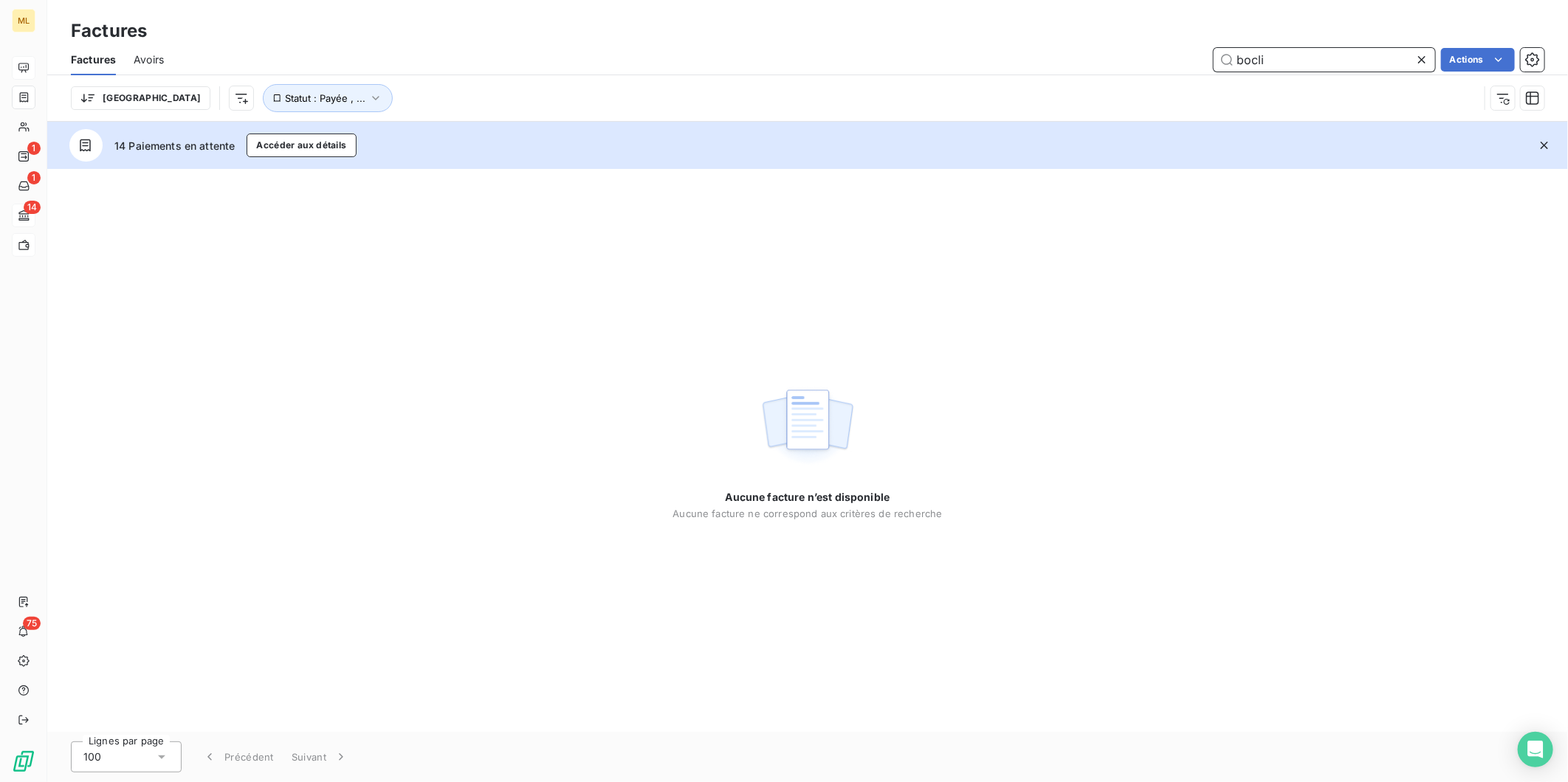
click at [1297, 55] on input "bocli" at bounding box center [1324, 59] width 222 height 23
drag, startPoint x: 1214, startPoint y: 64, endPoint x: 1183, endPoint y: 66, distance: 31.1
click at [1187, 65] on div "bocli Actions" at bounding box center [862, 59] width 1362 height 23
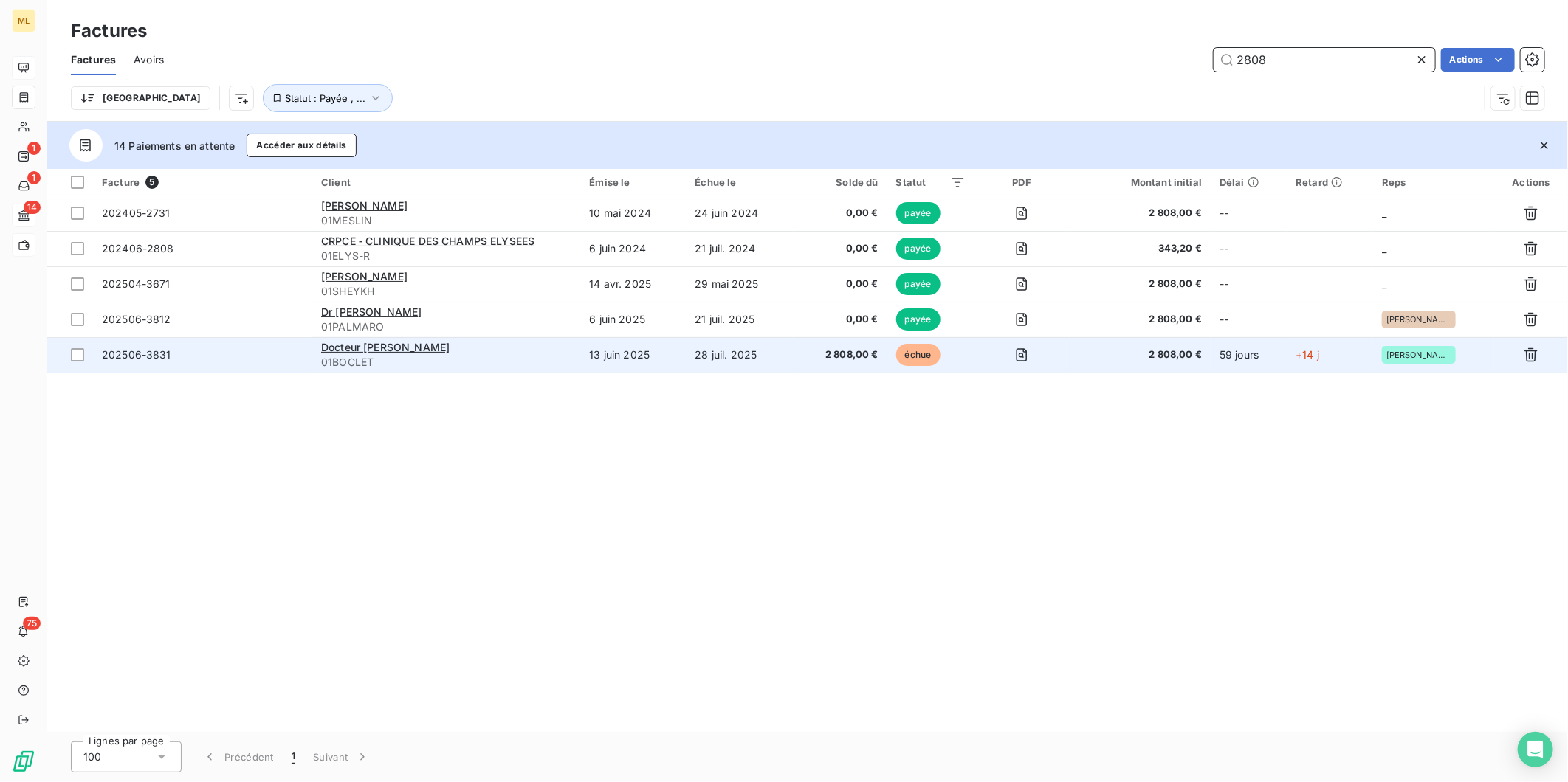
type input "2808"
click at [657, 356] on td "13 juin 2025" at bounding box center [633, 355] width 105 height 36
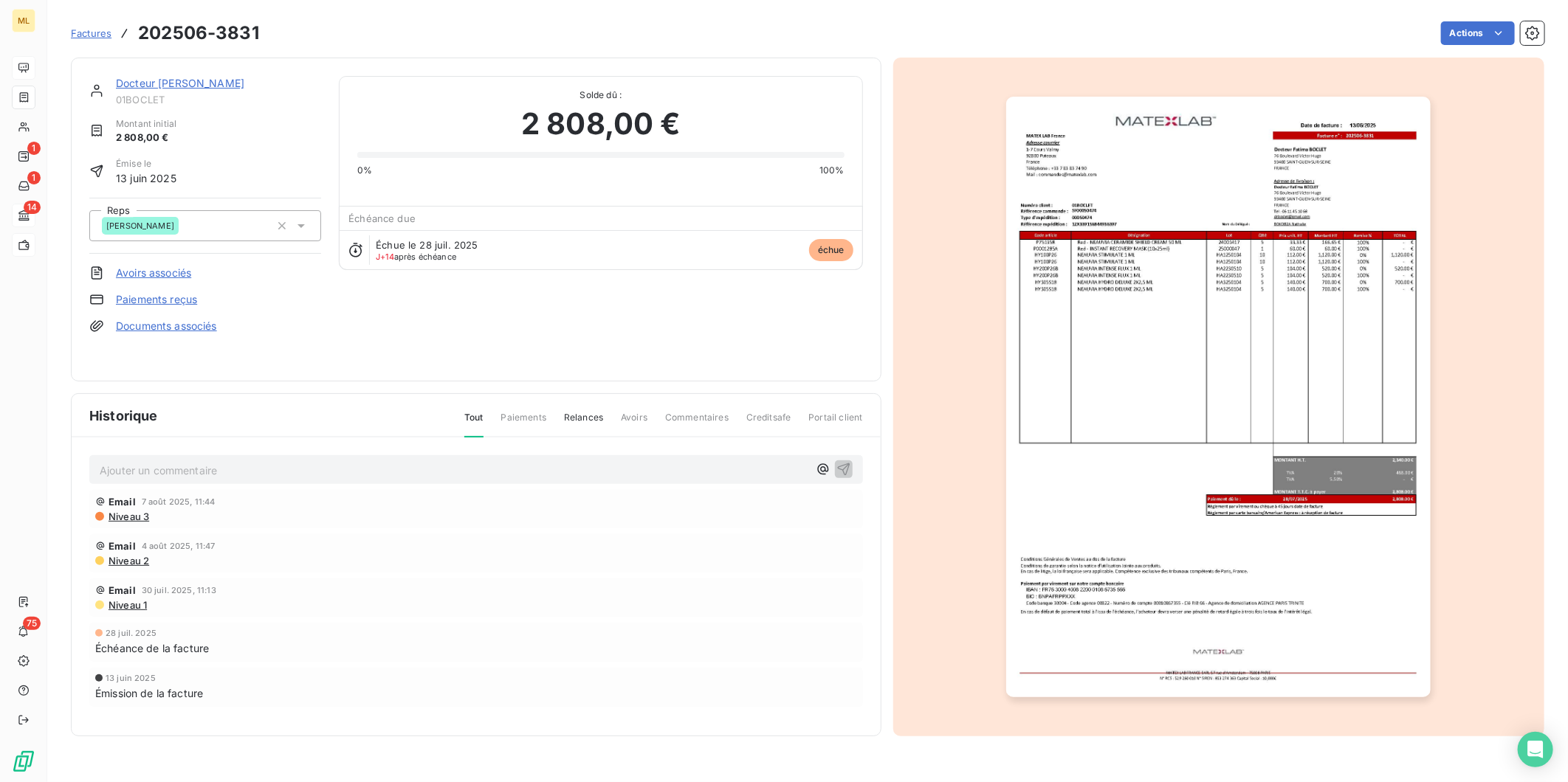
click at [1230, 326] on img "button" at bounding box center [1218, 397] width 424 height 601
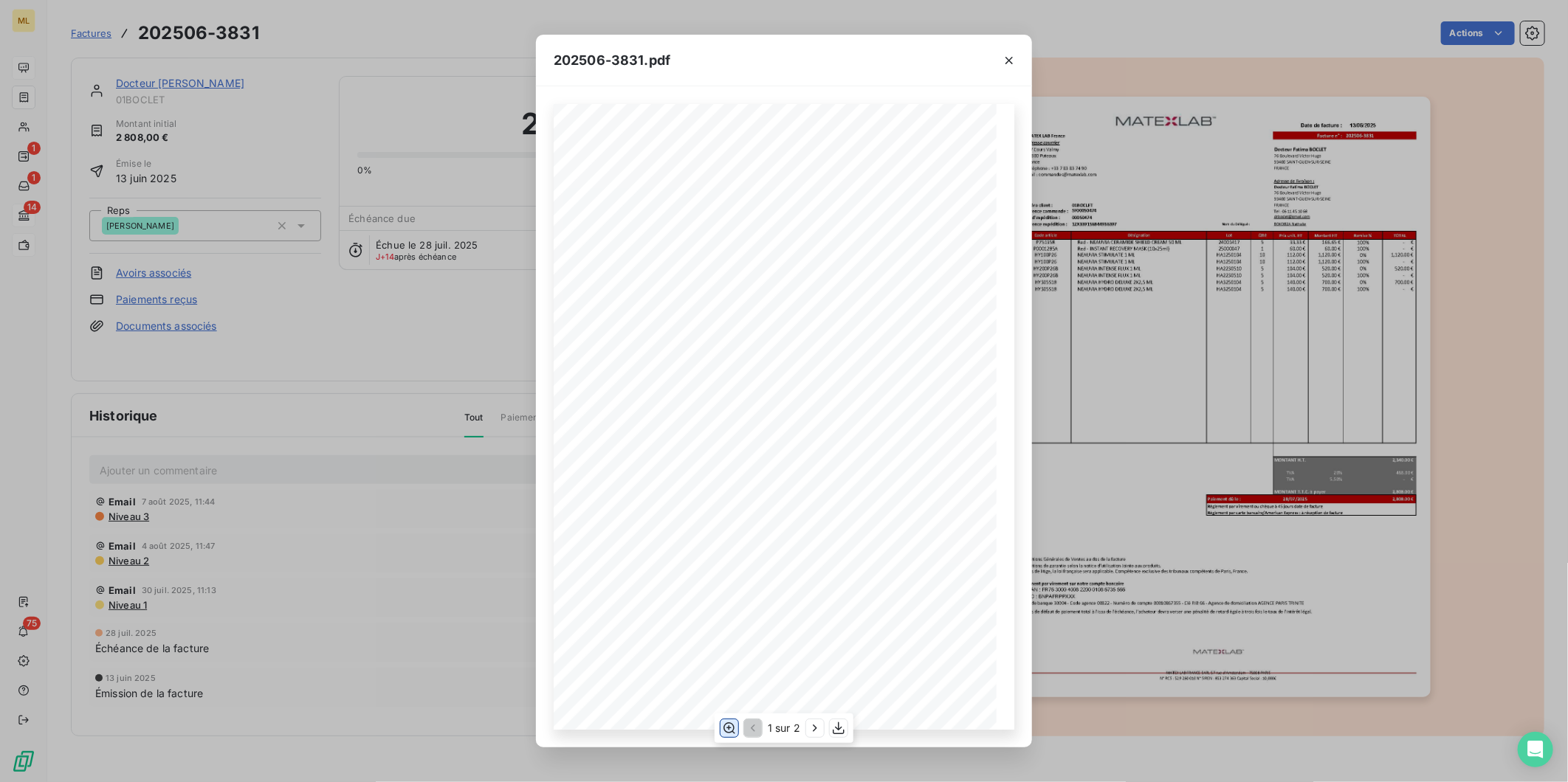
click at [733, 729] on icon "button" at bounding box center [729, 729] width 12 height 11
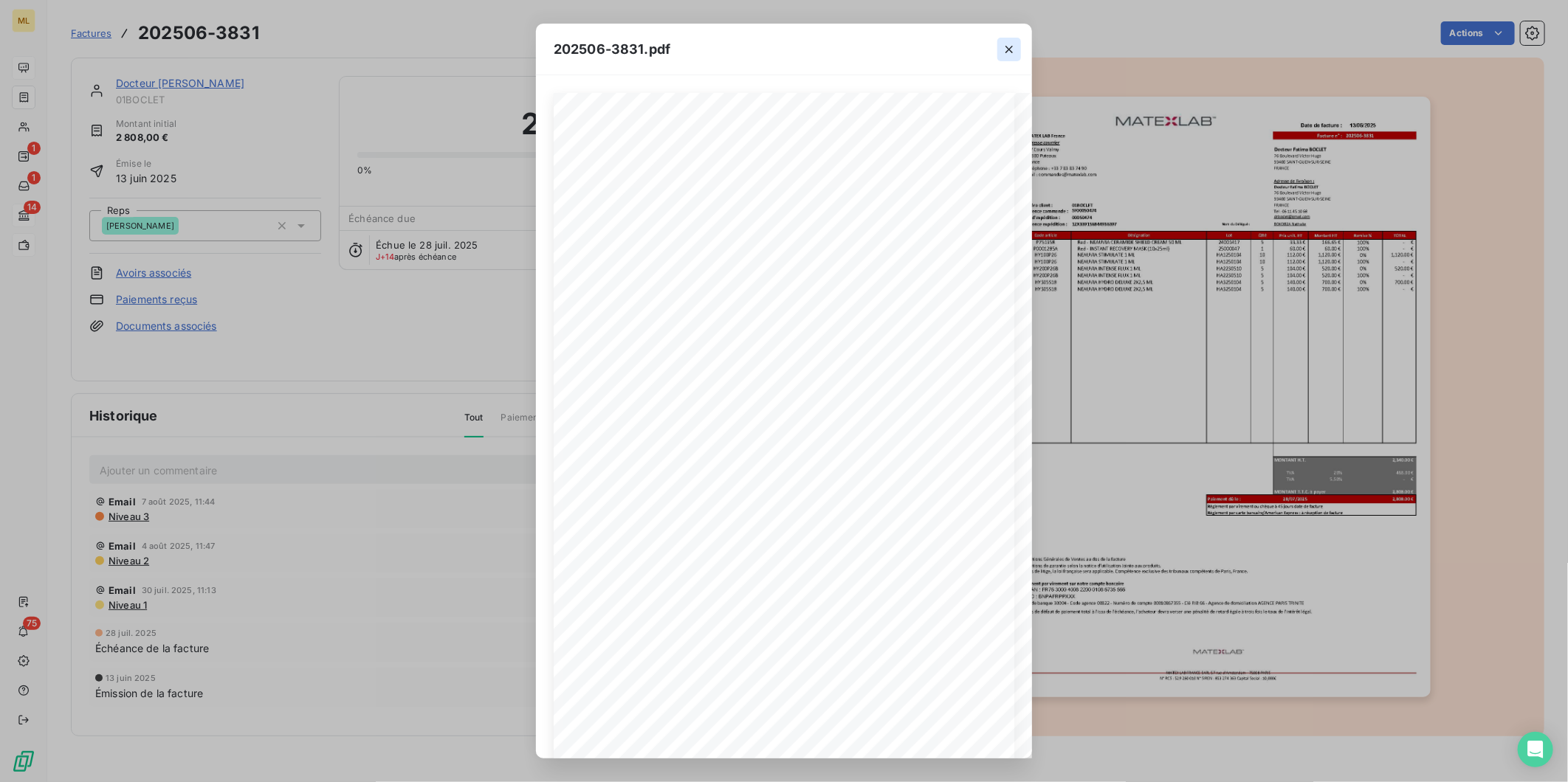
click at [1009, 46] on icon "button" at bounding box center [1009, 49] width 15 height 15
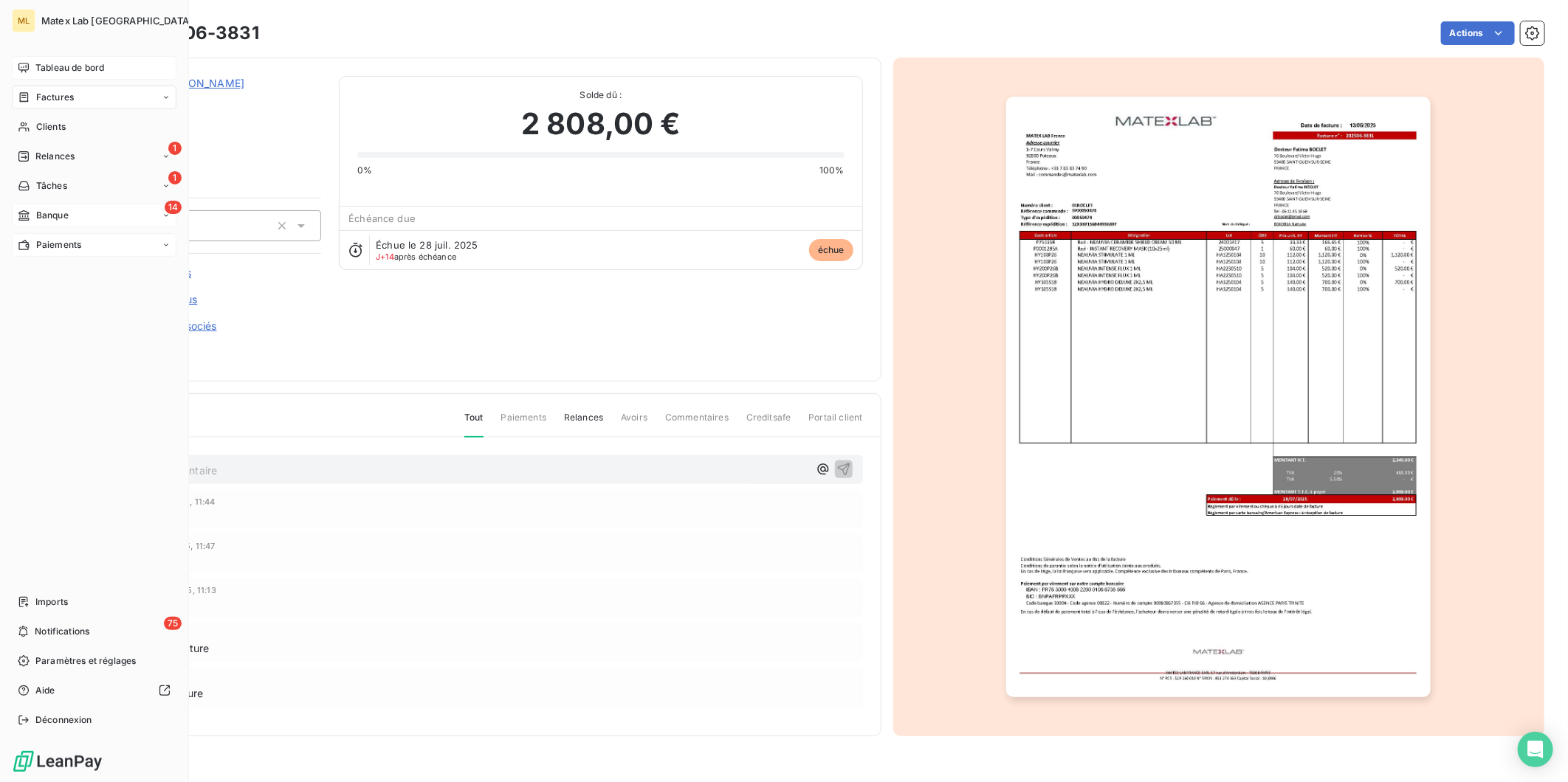
drag, startPoint x: 59, startPoint y: 90, endPoint x: 142, endPoint y: 112, distance: 85.9
click at [59, 91] on span "Factures" at bounding box center [55, 97] width 38 height 13
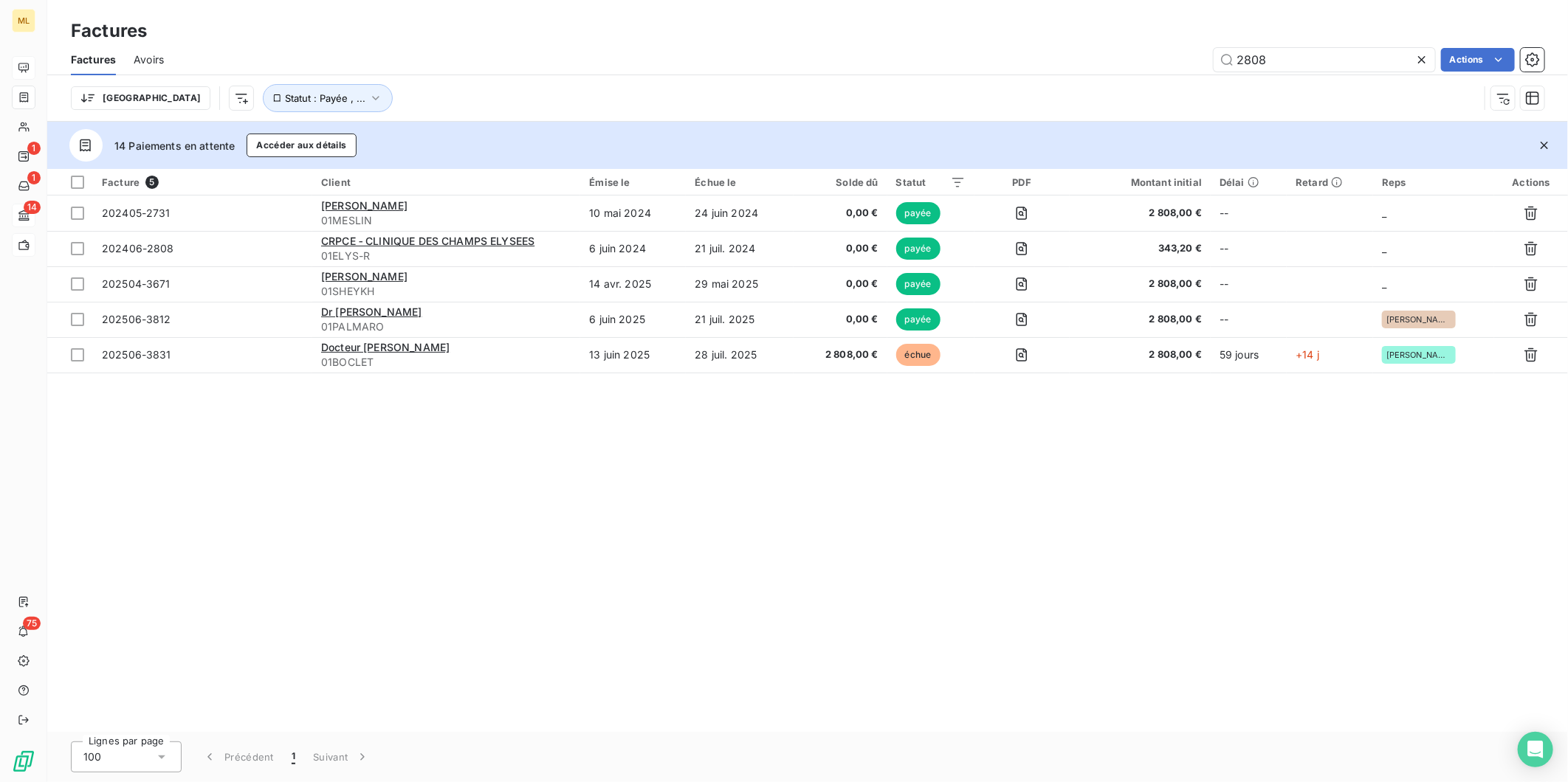
drag, startPoint x: 1251, startPoint y: 57, endPoint x: 1182, endPoint y: 59, distance: 69.0
click at [1183, 60] on div "2808 Actions" at bounding box center [862, 59] width 1362 height 23
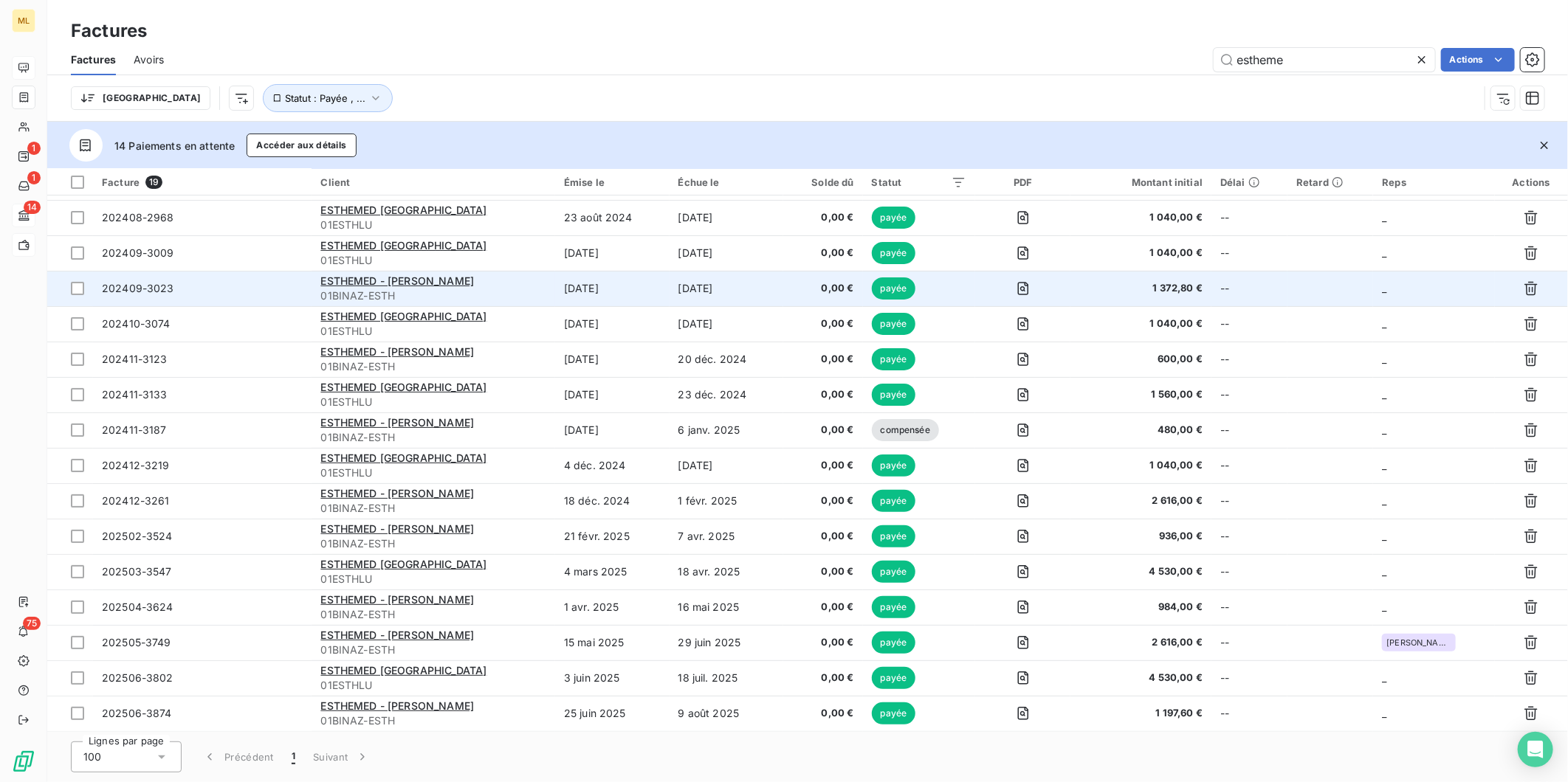
scroll to position [137, 0]
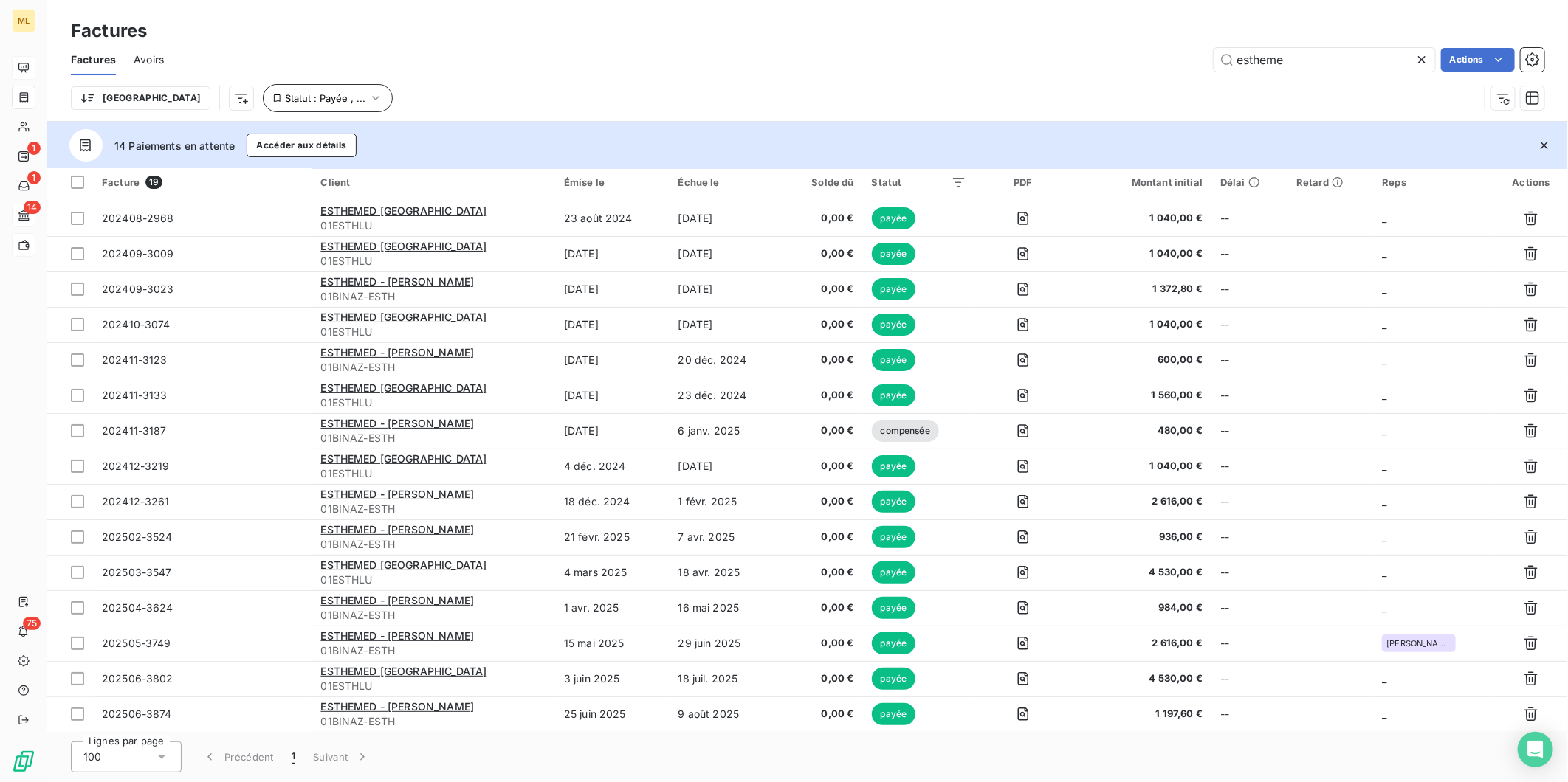
type input "estheme"
click at [372, 96] on icon "button" at bounding box center [376, 98] width 6 height 4
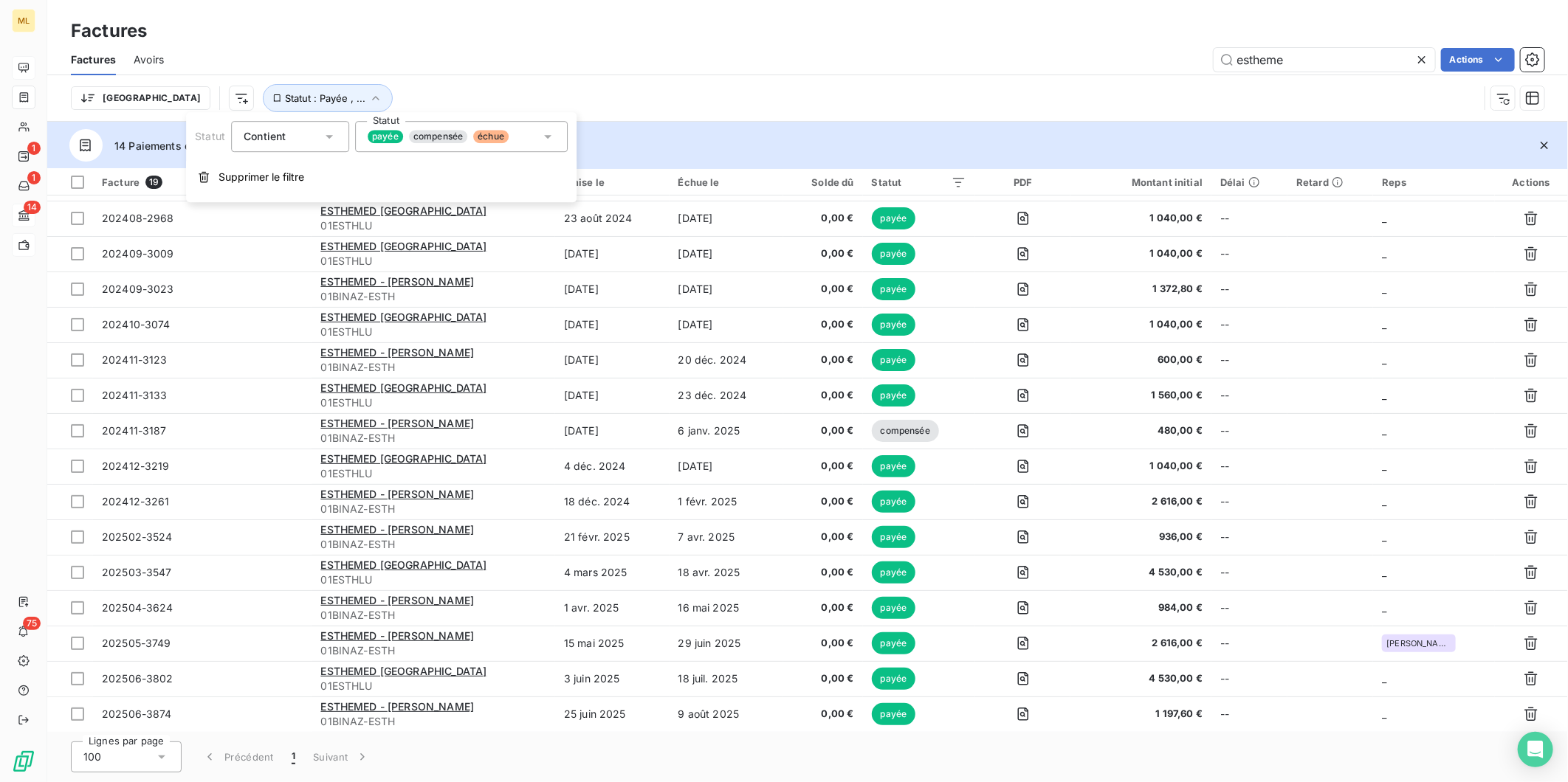
click at [440, 141] on span "compensée" at bounding box center [438, 136] width 58 height 13
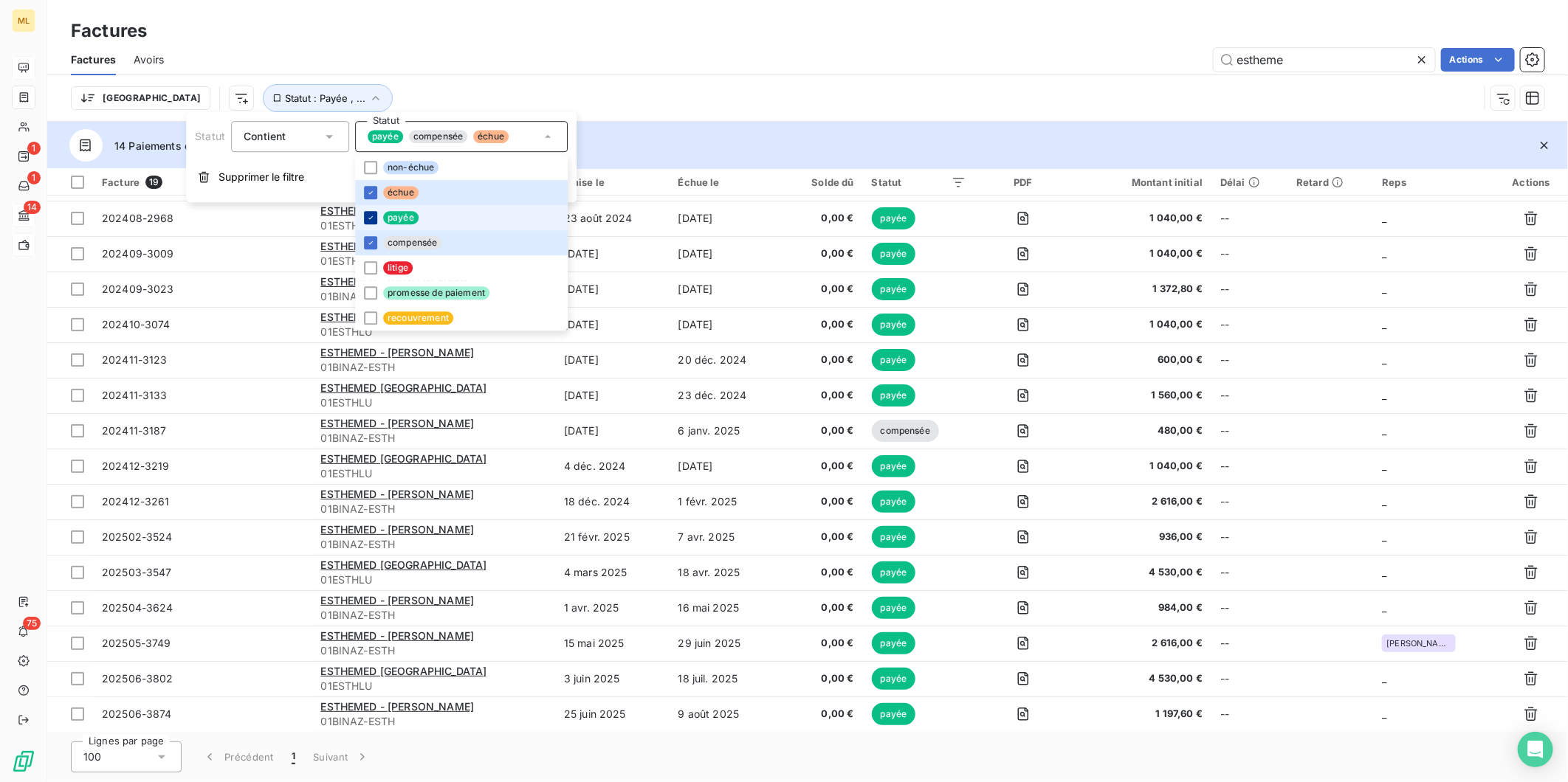
click at [364, 217] on div at bounding box center [371, 218] width 13 height 13
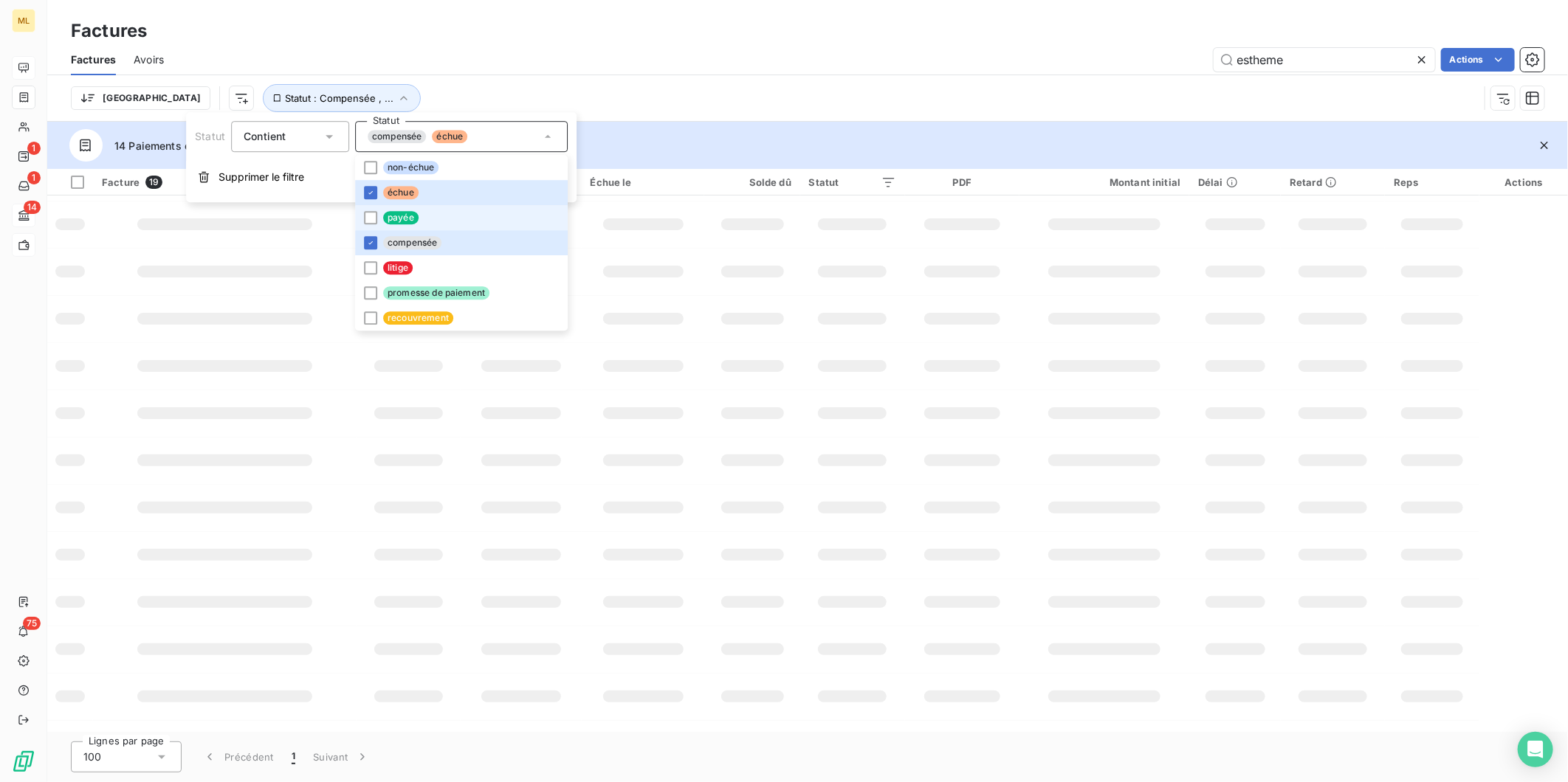
scroll to position [0, 0]
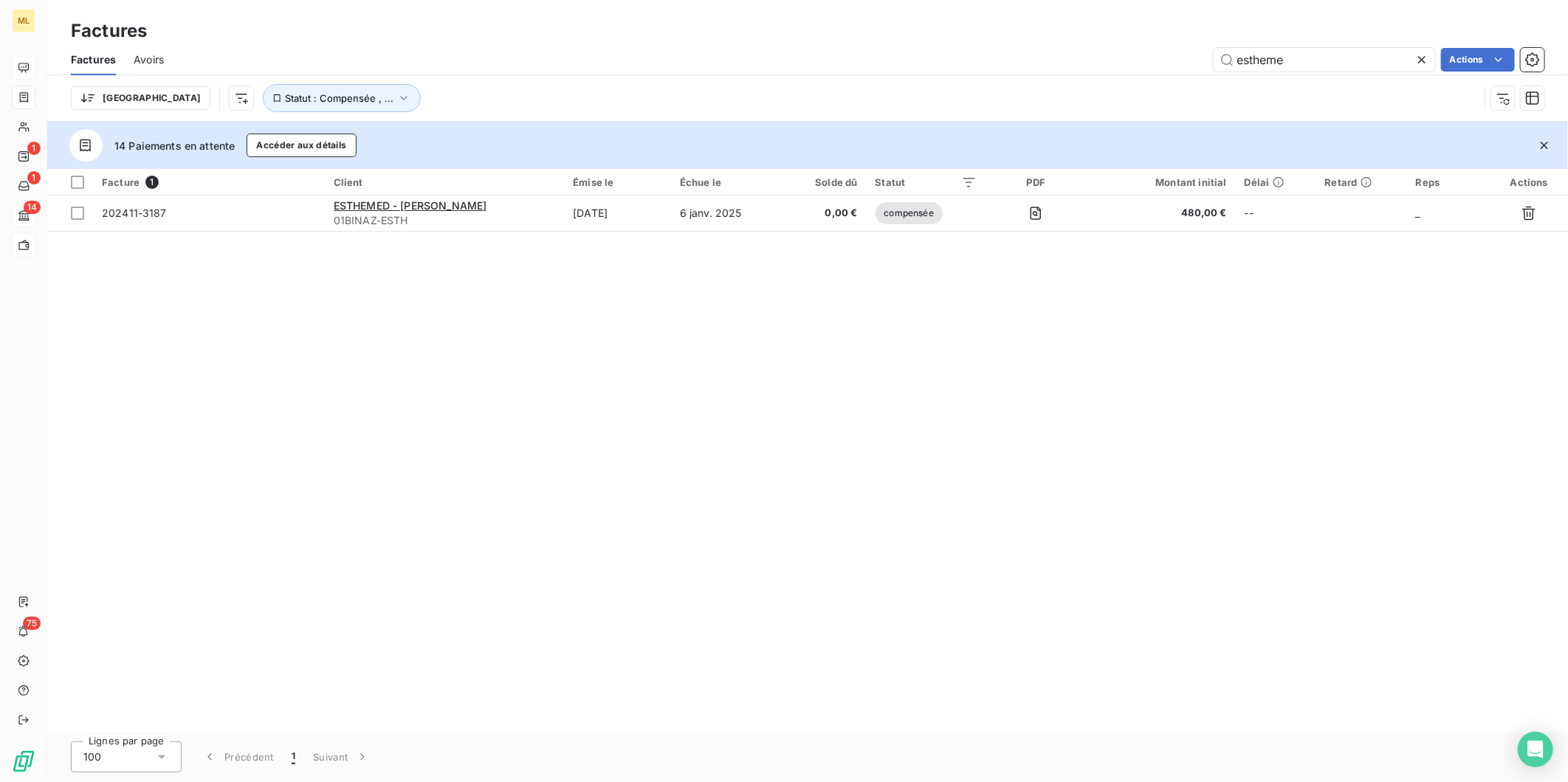
click at [826, 72] on div "Factures Avoirs estheme Actions" at bounding box center [807, 60] width 1520 height 31
click at [335, 98] on button "Statut : Compensée , ..." at bounding box center [342, 98] width 158 height 28
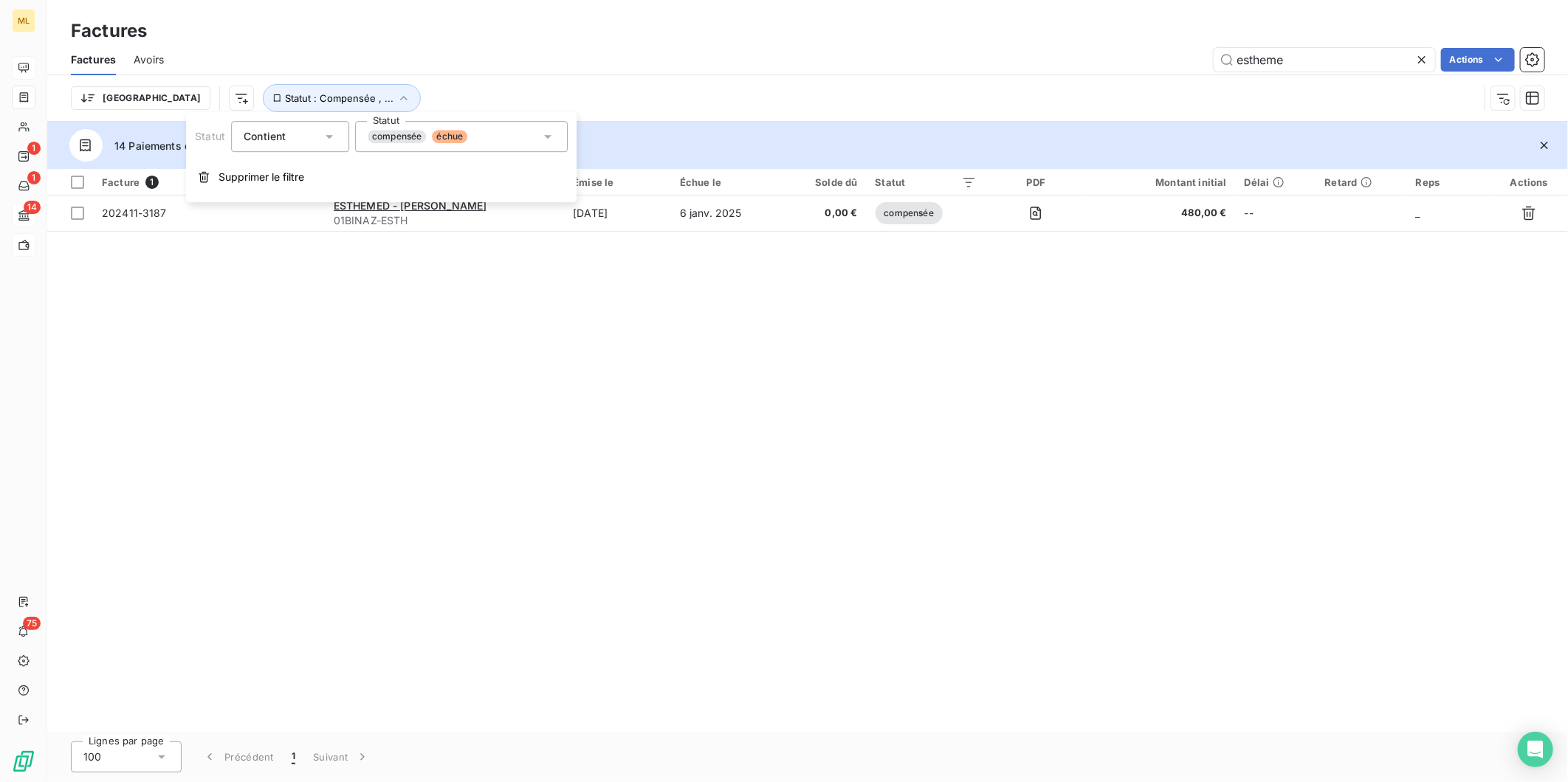
click at [525, 137] on div "compensée échue" at bounding box center [461, 137] width 213 height 31
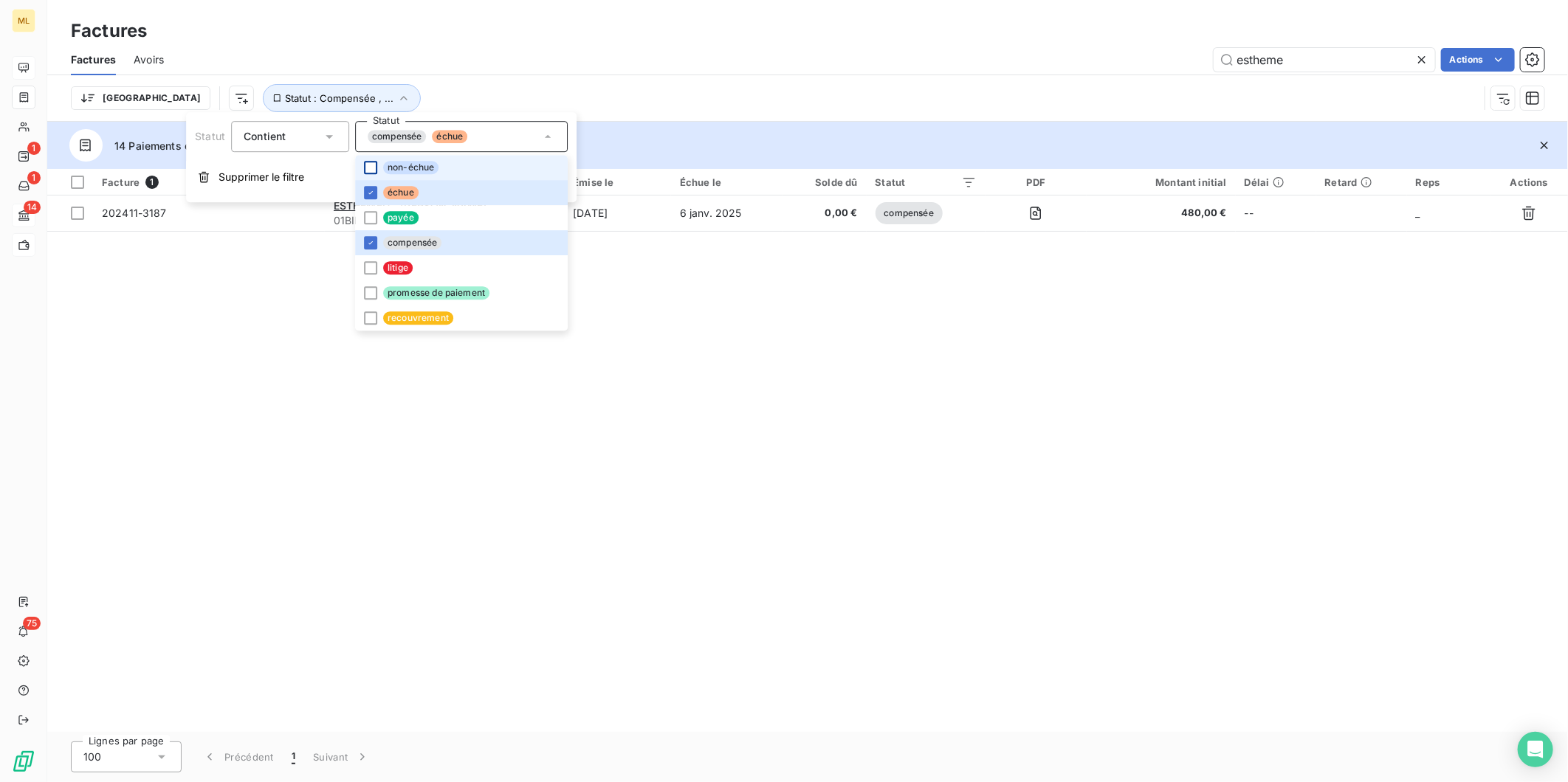
click at [364, 167] on div at bounding box center [371, 168] width 13 height 13
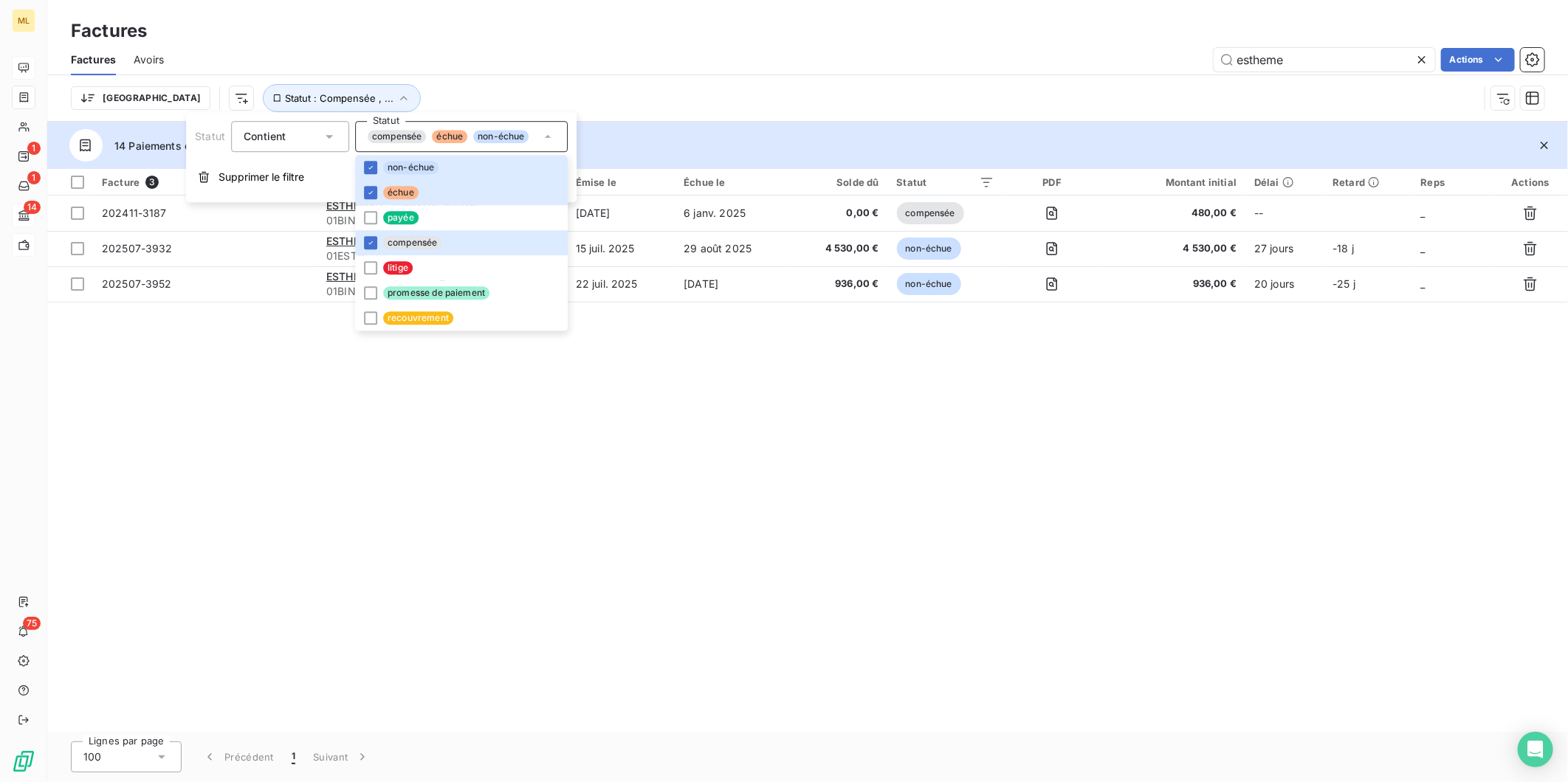
click at [652, 365] on div "Facture 3 Client Émise le Échue le Solde dû Statut PDF Montant initial Délai Re…" at bounding box center [807, 451] width 1520 height 563
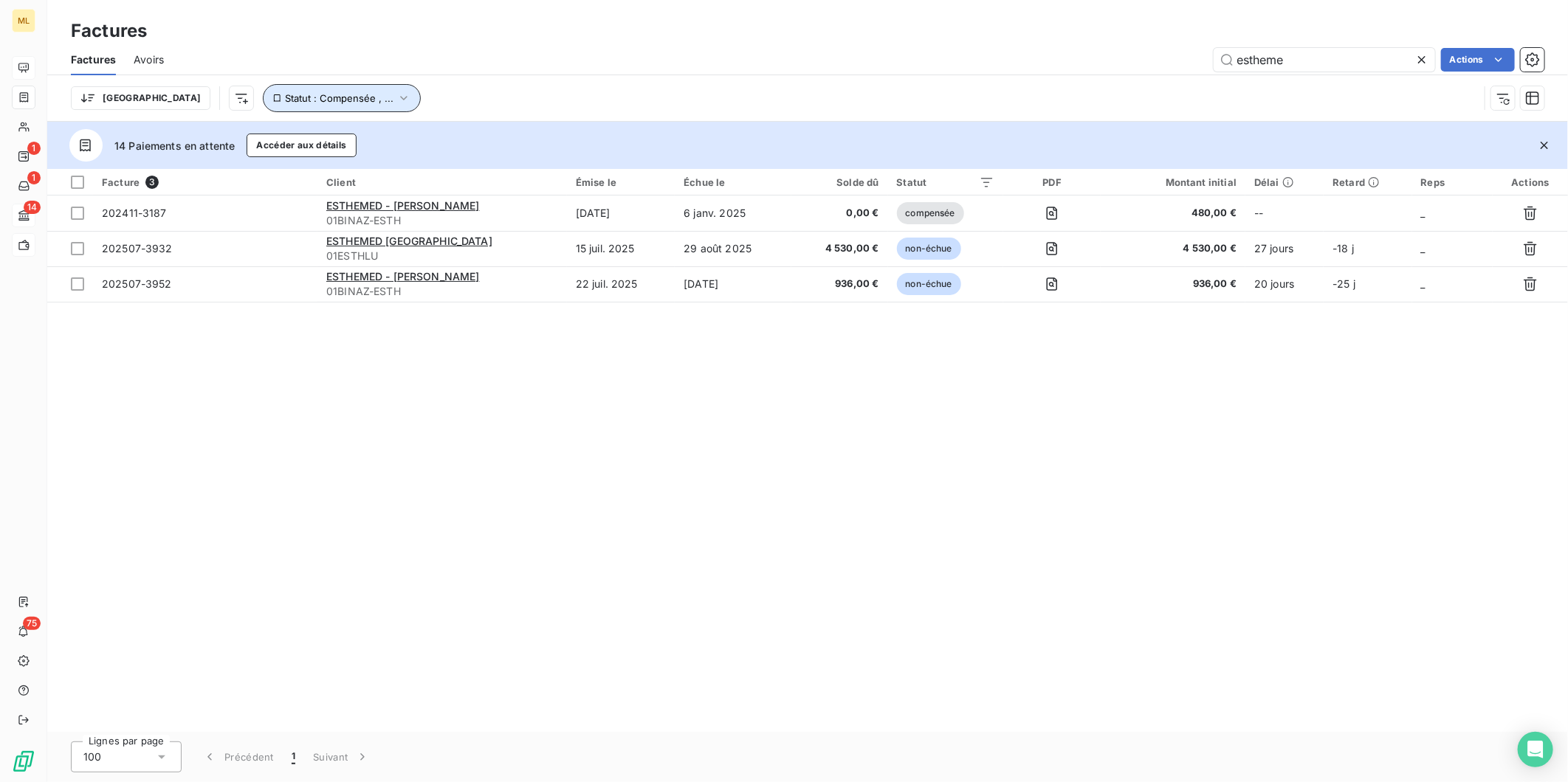
click at [288, 94] on span "Statut : Compensée , ..." at bounding box center [339, 98] width 108 height 12
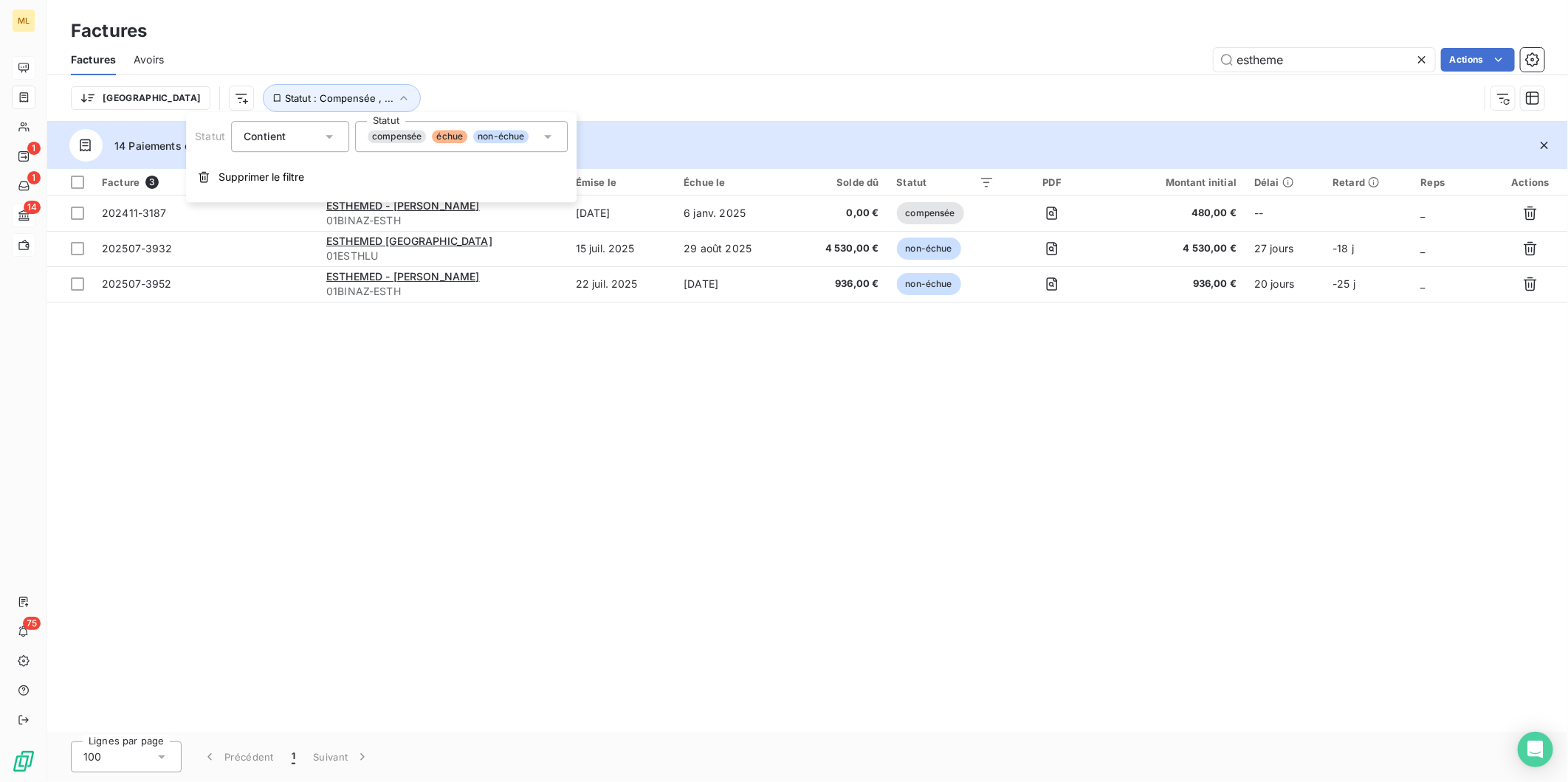
click at [461, 138] on span "échue" at bounding box center [449, 136] width 36 height 13
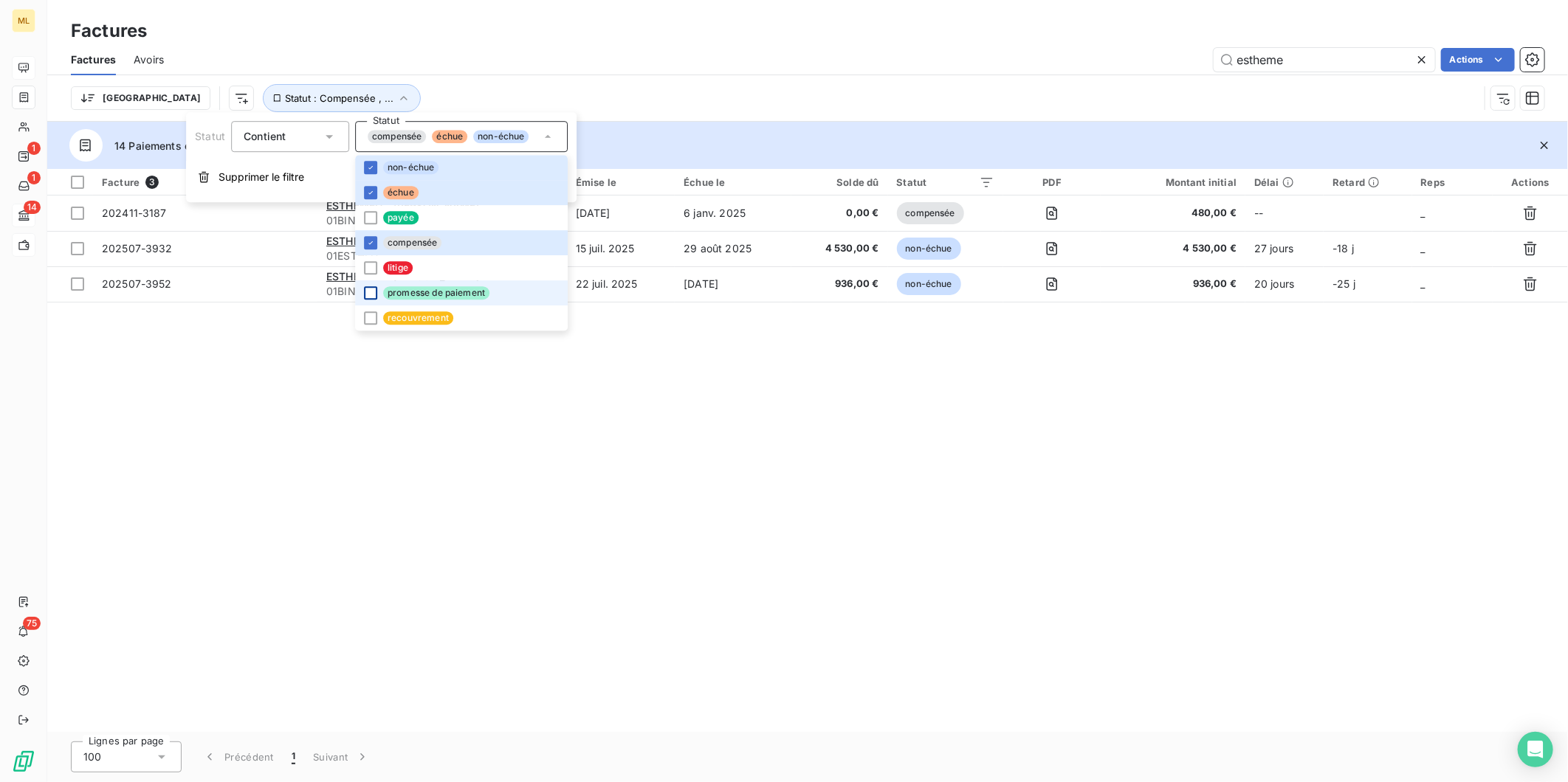
click at [371, 295] on div at bounding box center [371, 293] width 13 height 13
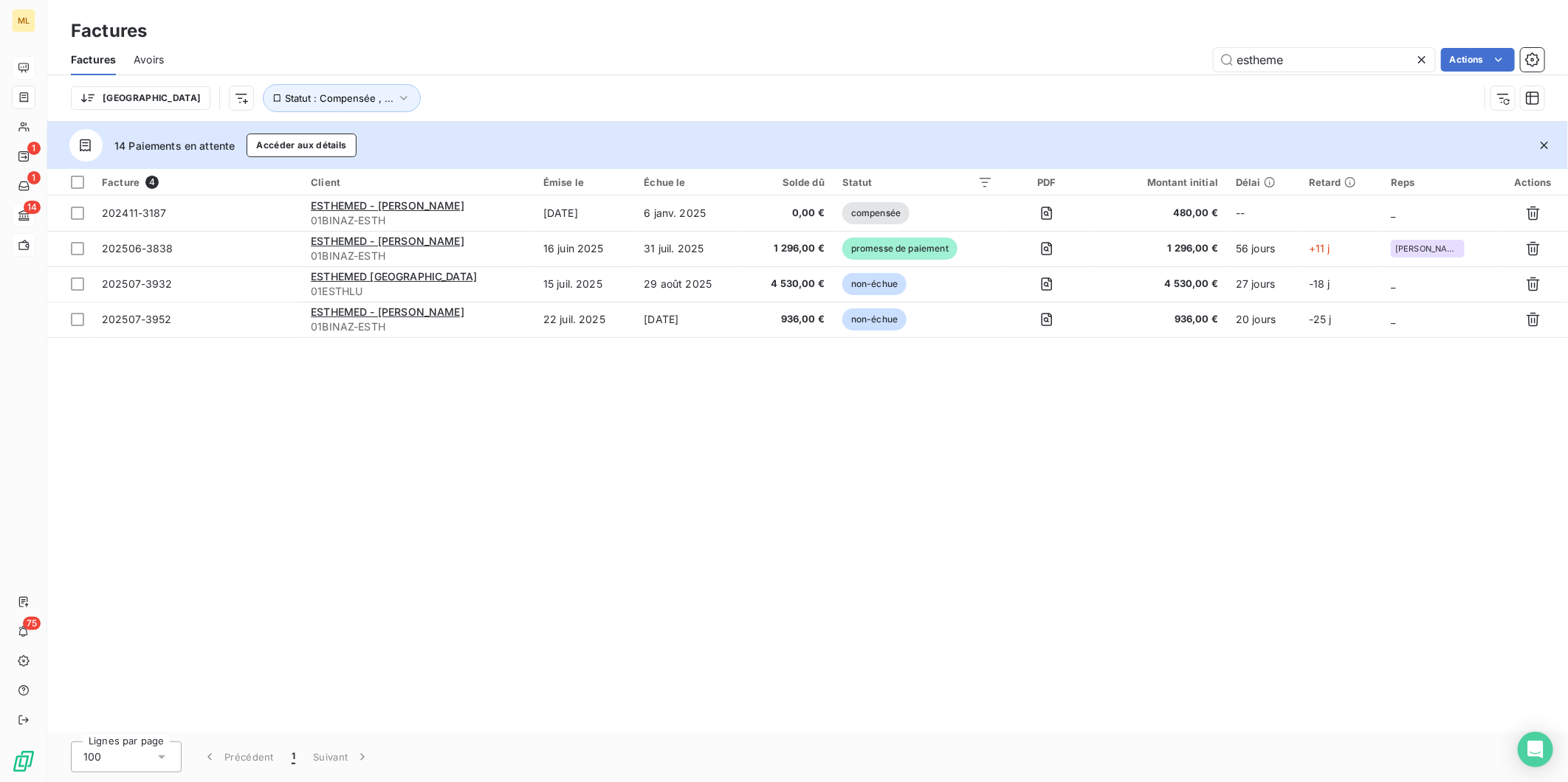
click at [781, 415] on div "Facture 4 Client Émise le Échue le Solde dû Statut PDF Montant initial Délai Re…" at bounding box center [807, 451] width 1520 height 563
click at [1427, 54] on icon at bounding box center [1421, 60] width 15 height 15
